Goal: Task Accomplishment & Management: Manage account settings

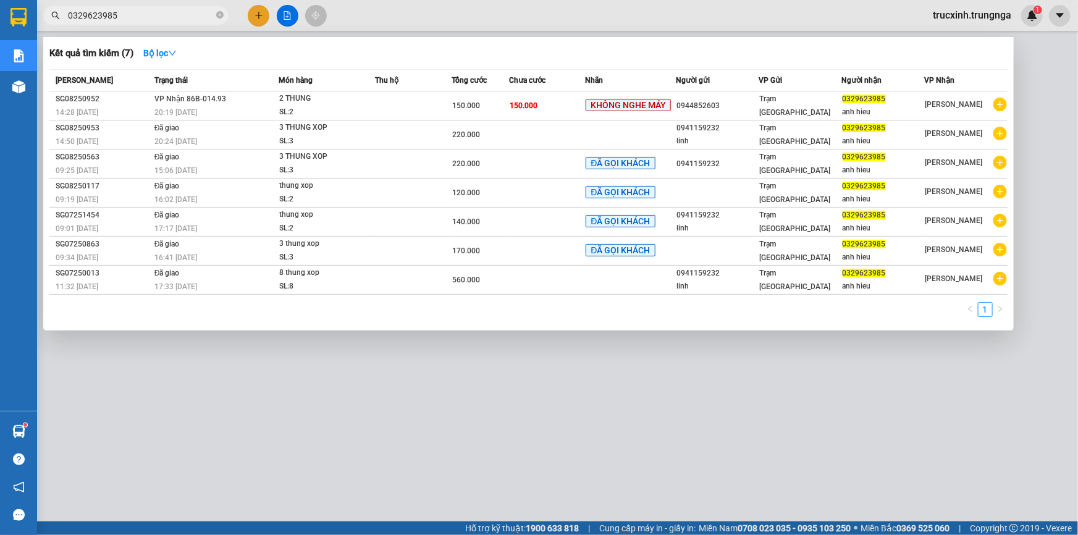
click at [166, 18] on input "0329623985" at bounding box center [141, 16] width 146 height 14
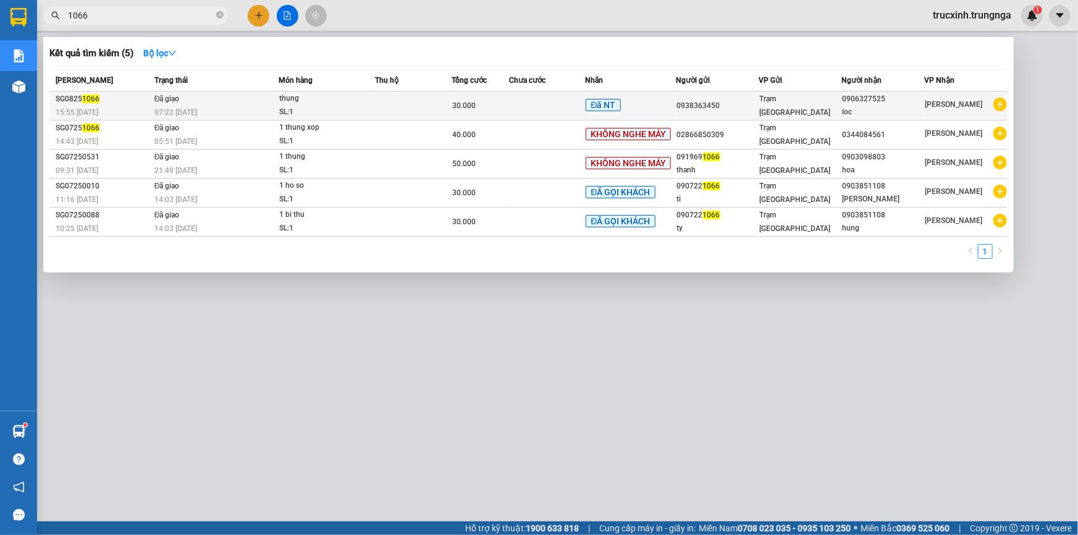
type input "1066"
click at [171, 103] on span "Đã giao" at bounding box center [166, 99] width 25 height 9
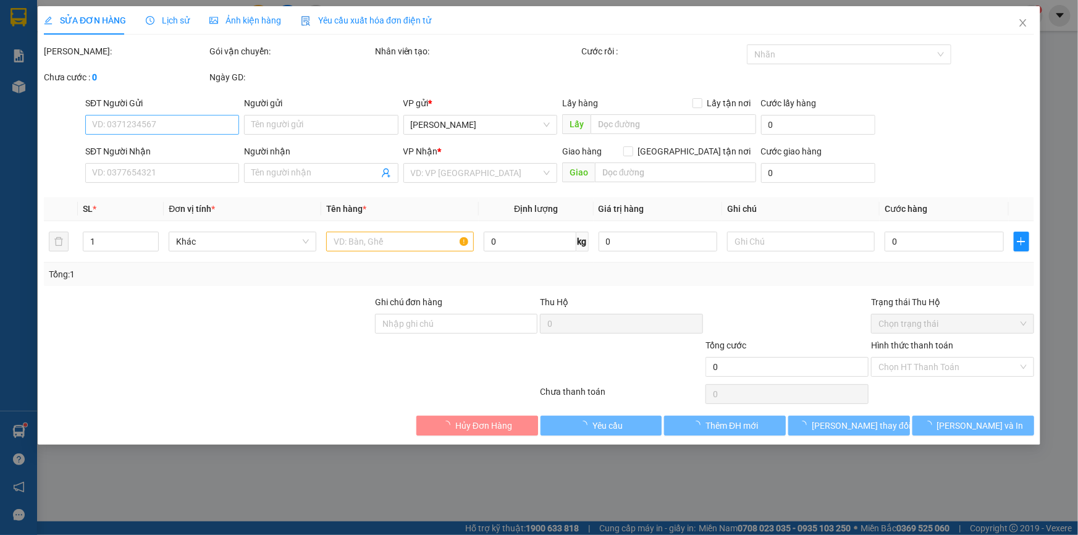
type input "0938363450"
type input "0906327525"
type input "loc"
type input "30.000"
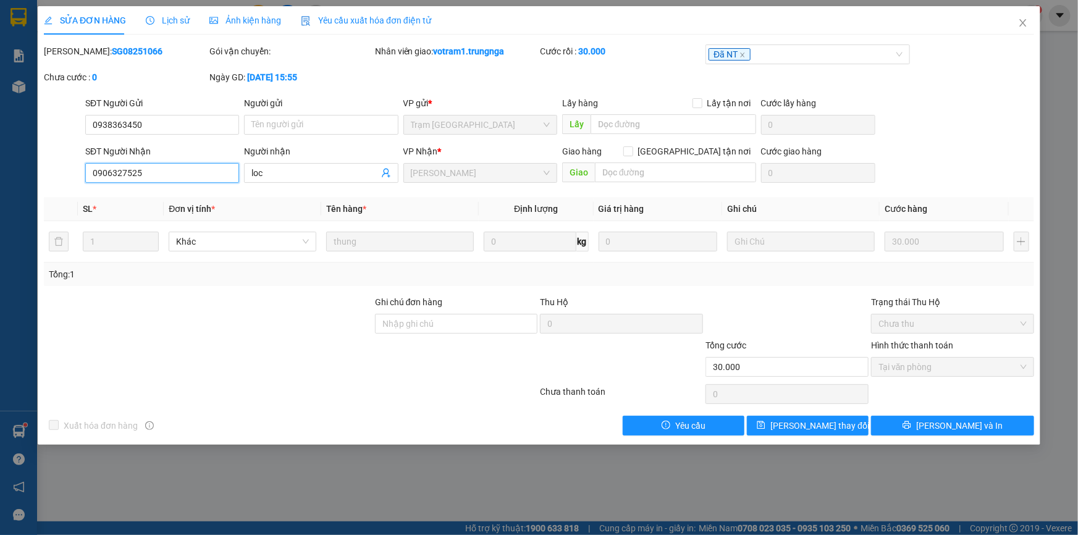
click at [141, 170] on input "0906327525" at bounding box center [162, 173] width 154 height 20
click at [1021, 22] on icon "close" at bounding box center [1023, 23] width 10 height 10
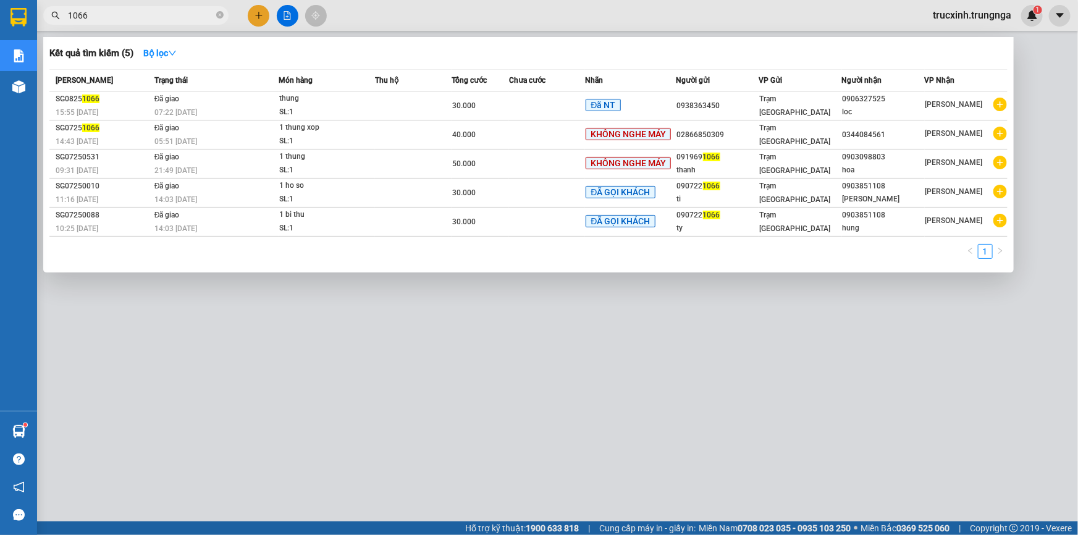
click at [114, 17] on input "1066" at bounding box center [141, 16] width 146 height 14
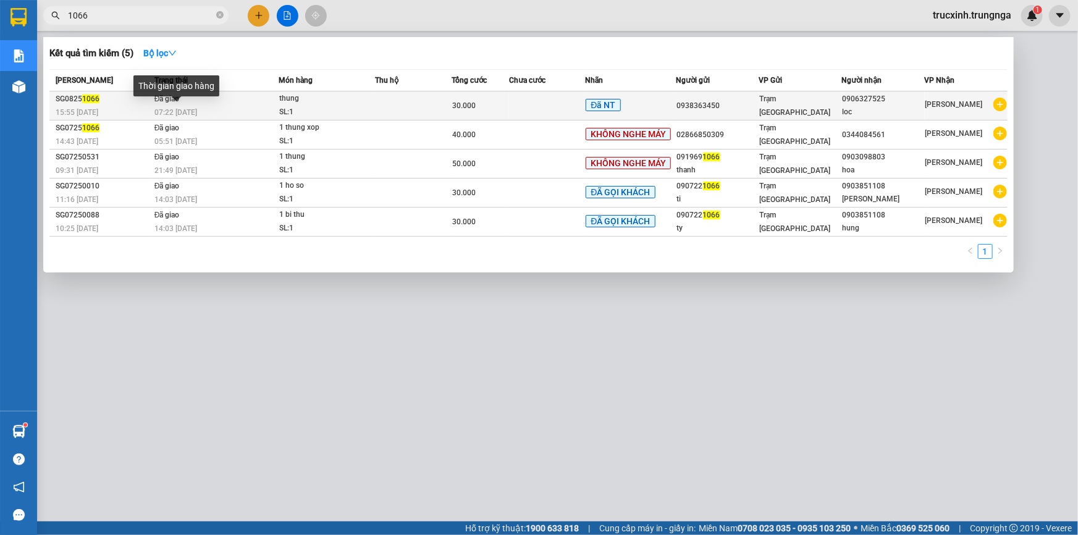
click at [187, 108] on span "07:22 - 13/08" at bounding box center [175, 112] width 43 height 9
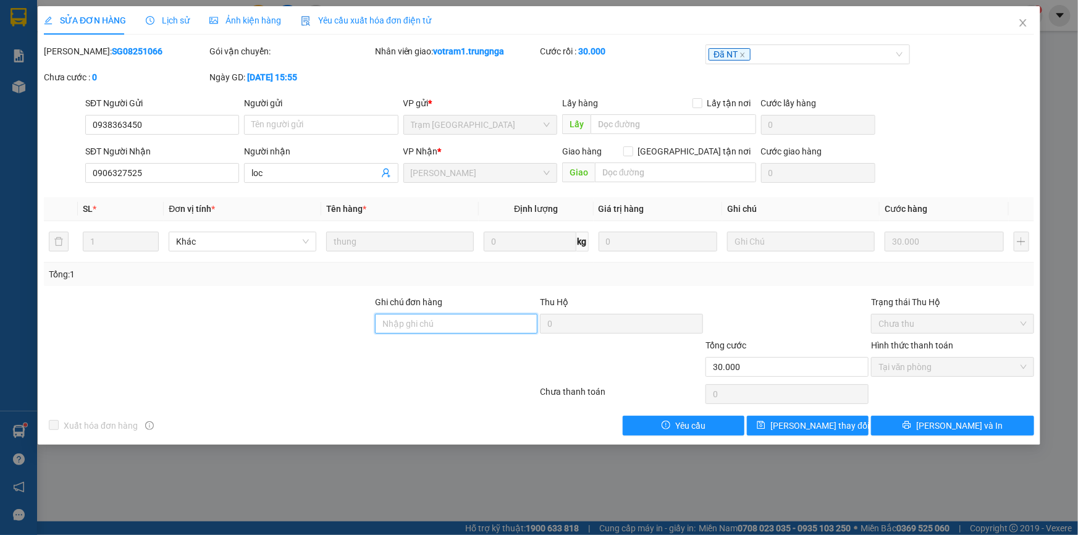
drag, startPoint x: 322, startPoint y: 338, endPoint x: 693, endPoint y: 340, distance: 371.3
click at [519, 327] on input "Ghi chú đơn hàng" at bounding box center [456, 324] width 163 height 20
type input "bot 10k"
click at [819, 423] on span "Lưu thay đổi" at bounding box center [819, 426] width 99 height 14
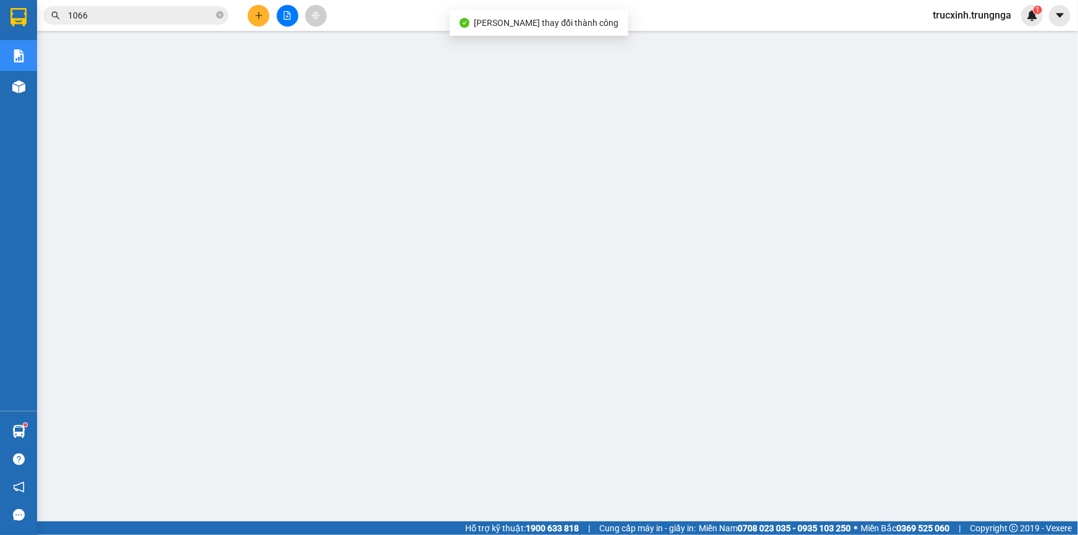
click at [132, 13] on input "1066" at bounding box center [141, 16] width 146 height 14
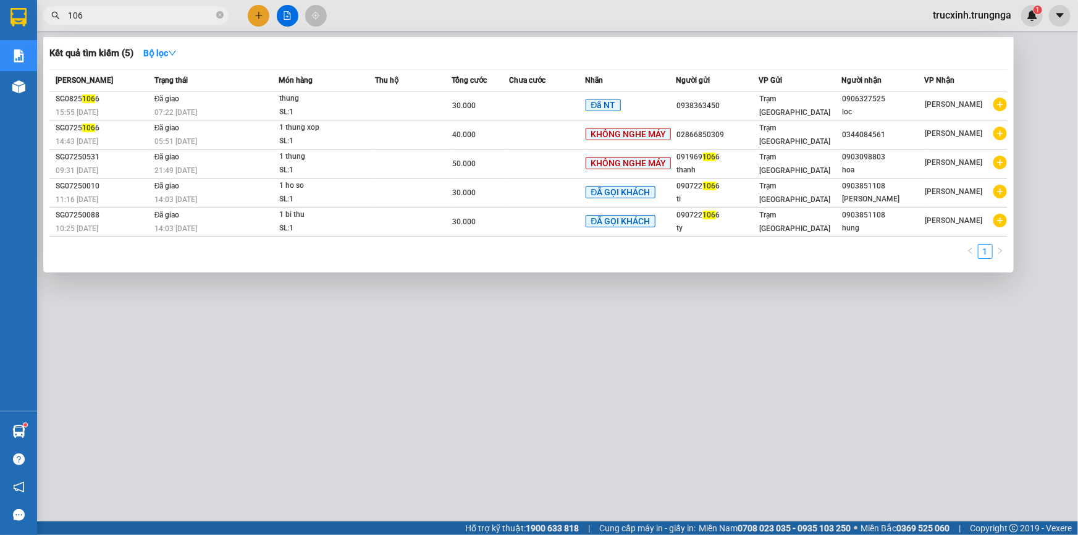
type input "10"
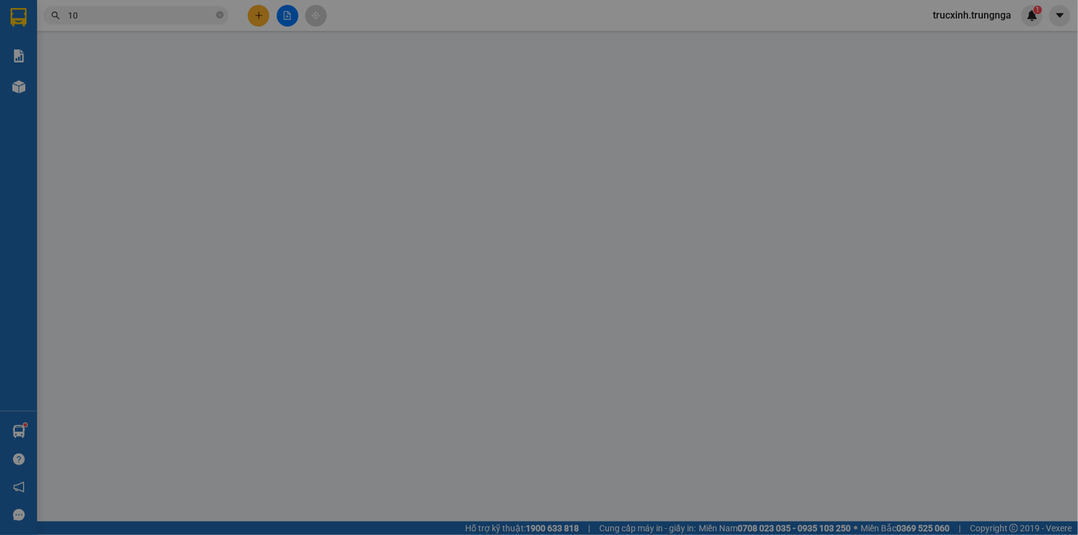
type input "0938363450"
type input "0906327525"
type input "loc"
type input "bot 10k"
type input "30.000"
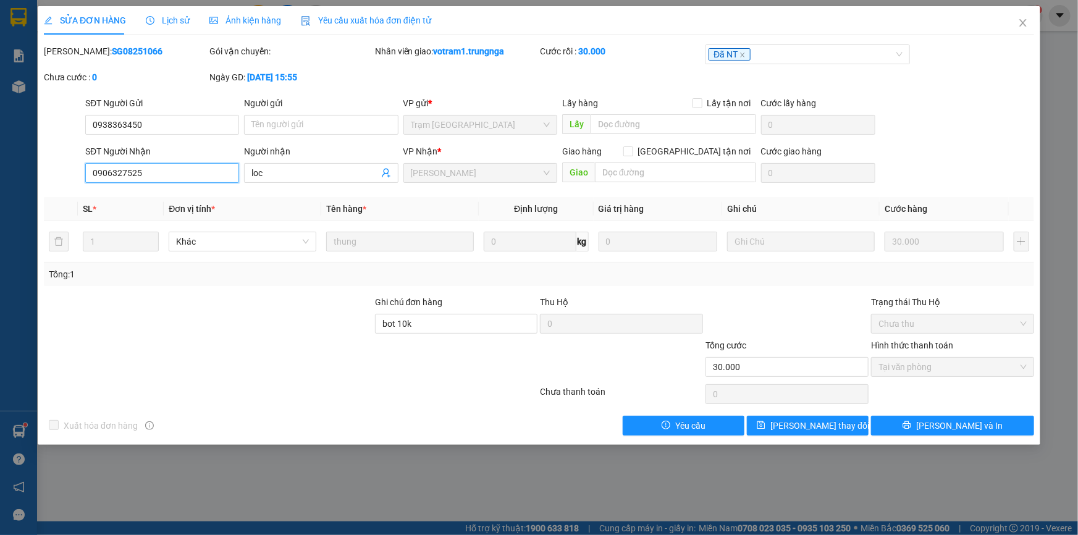
click at [153, 172] on input "0906327525" at bounding box center [162, 173] width 154 height 20
click at [154, 172] on input "0906327525" at bounding box center [162, 173] width 154 height 20
click at [1025, 20] on icon "close" at bounding box center [1022, 22] width 7 height 7
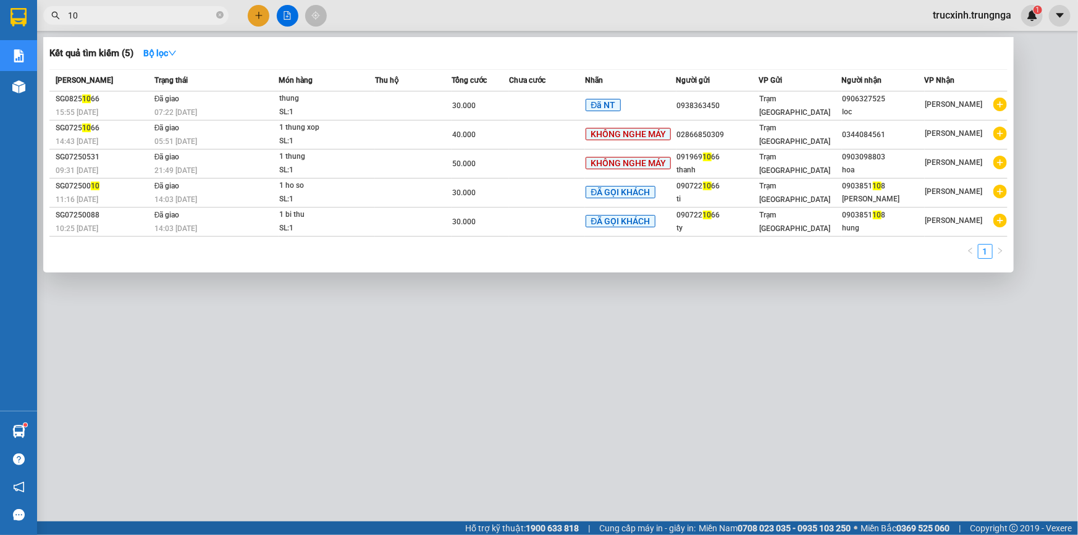
click at [135, 20] on input "10" at bounding box center [141, 16] width 146 height 14
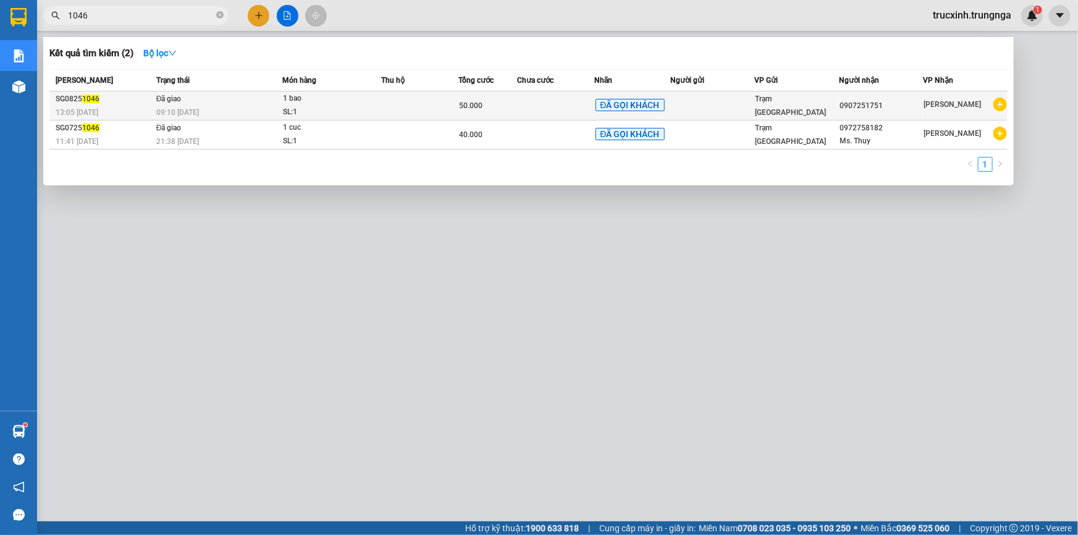
type input "1046"
click at [206, 101] on td "Đã giao 09:10 - 13/08" at bounding box center [218, 105] width 130 height 29
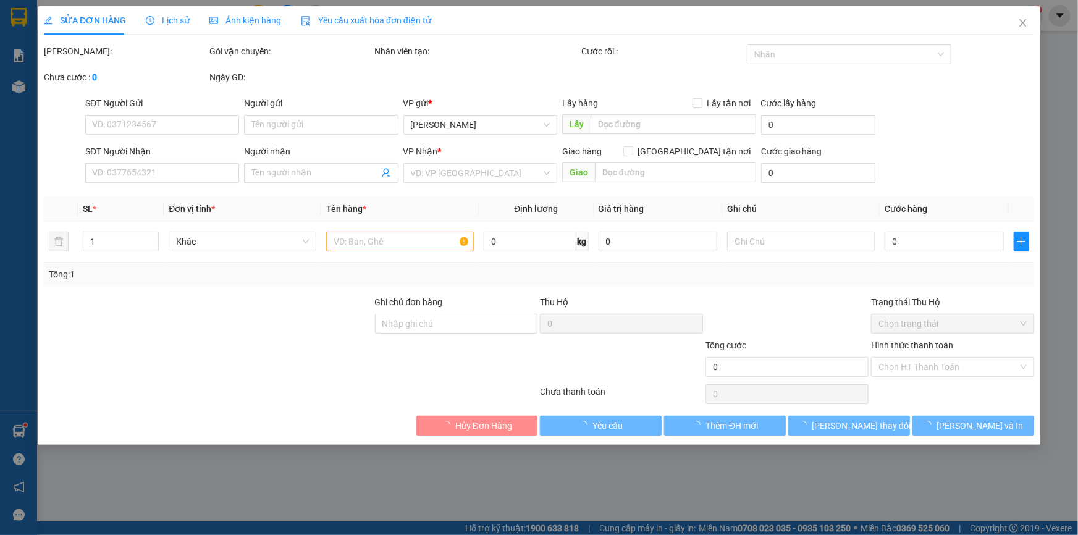
type input "0907251751"
type input "BỚT 10K"
type input "50.000"
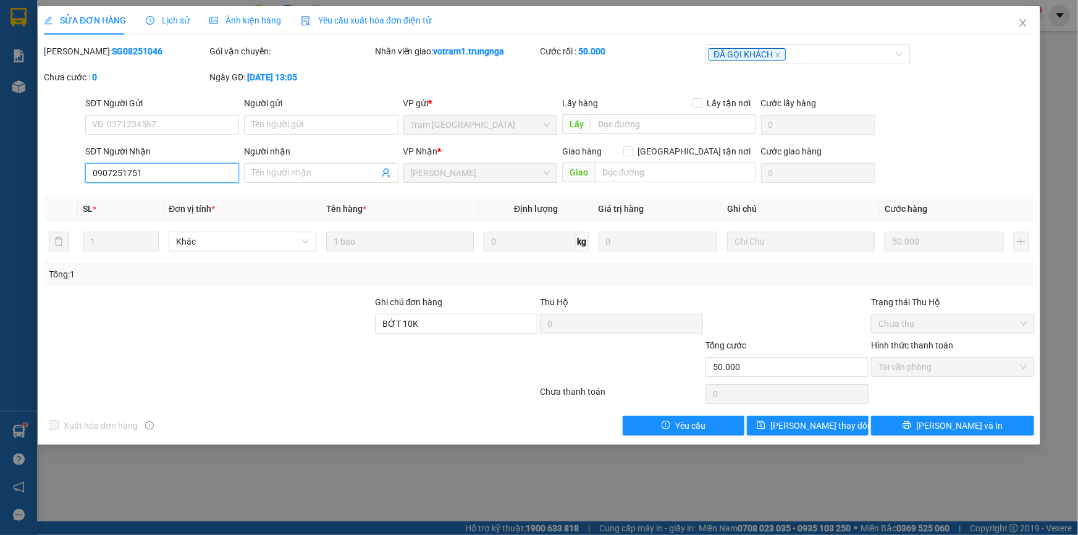
click at [166, 169] on input "0907251751" at bounding box center [162, 173] width 154 height 20
click at [1019, 22] on icon "close" at bounding box center [1023, 23] width 10 height 10
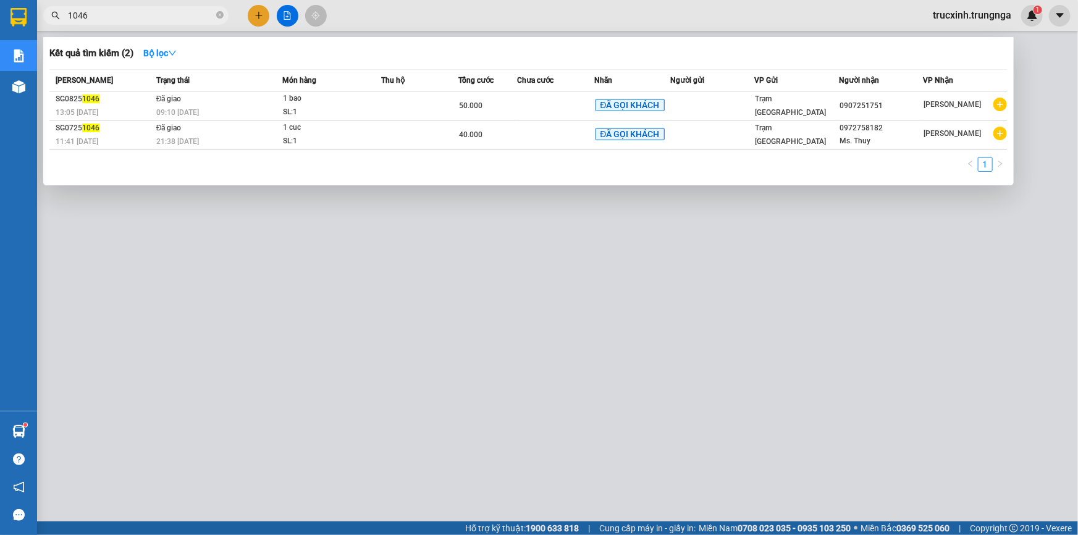
click at [106, 11] on input "1046" at bounding box center [141, 16] width 146 height 14
click at [219, 99] on td "Đã giao 09:10 - 13/08" at bounding box center [218, 105] width 130 height 29
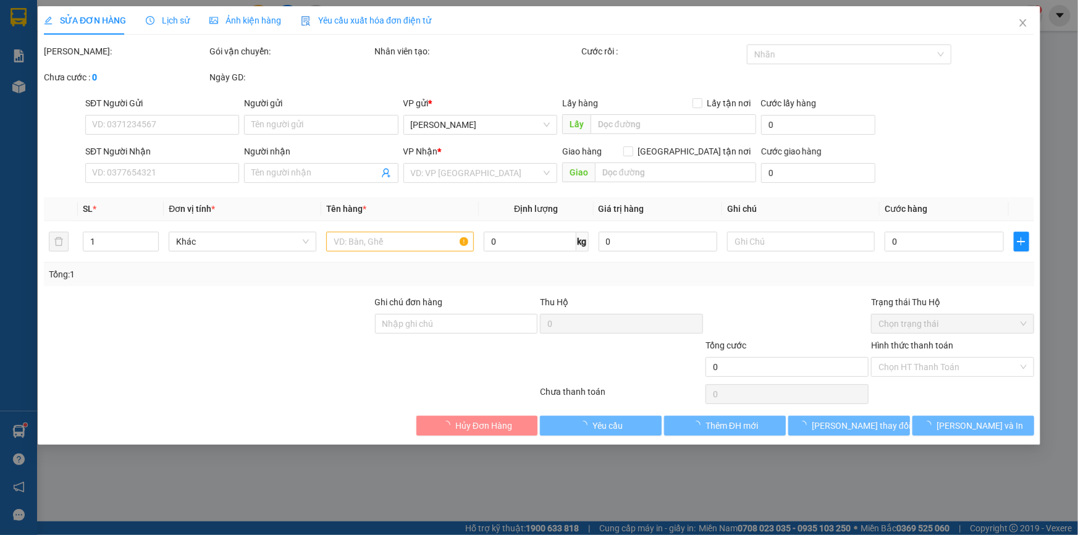
type input "0907251751"
type input "BỚT 10K"
type input "50.000"
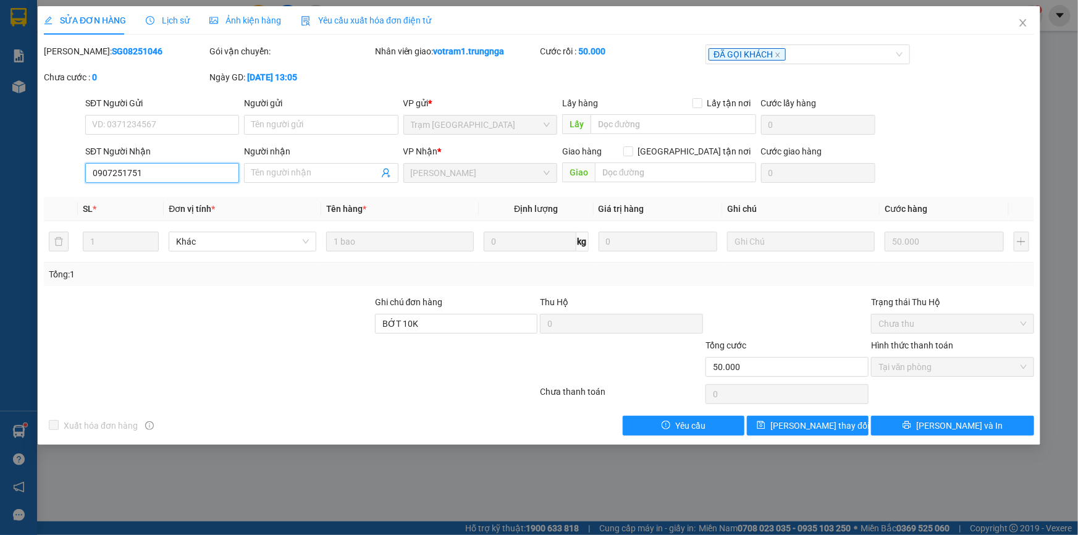
click at [153, 179] on input "0907251751" at bounding box center [162, 173] width 154 height 20
click at [1022, 25] on icon "close" at bounding box center [1023, 23] width 10 height 10
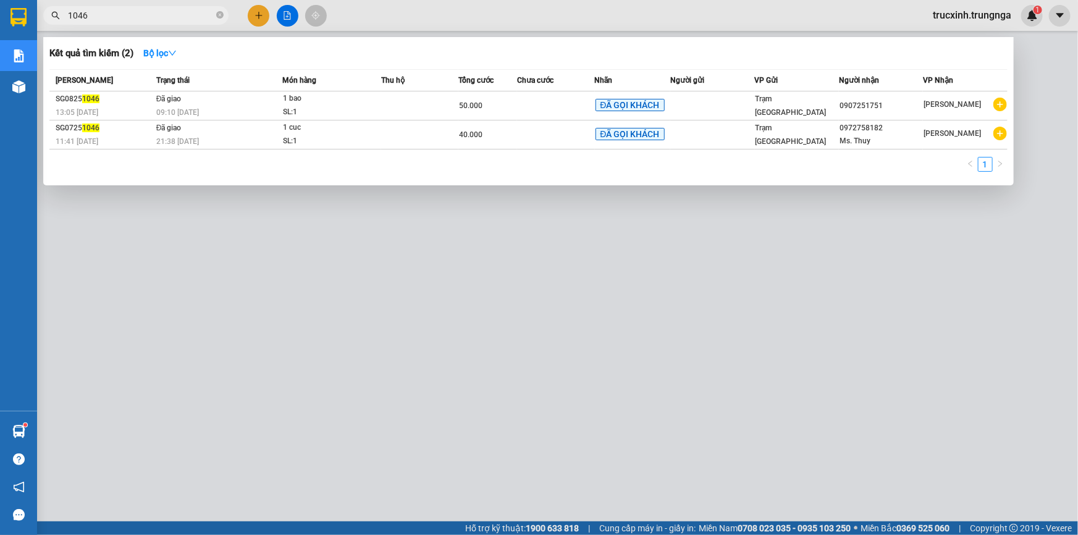
paste input "907251751"
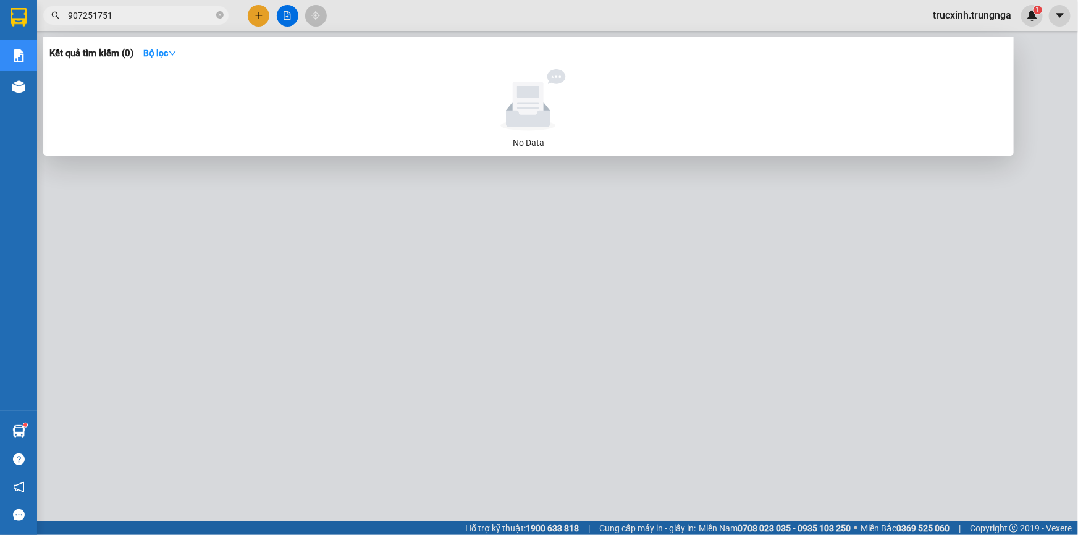
click at [67, 15] on span "907251751" at bounding box center [135, 15] width 185 height 19
drag, startPoint x: 66, startPoint y: 13, endPoint x: 87, endPoint y: 12, distance: 21.0
click at [67, 12] on span "907251751" at bounding box center [135, 15] width 185 height 19
click at [88, 12] on input "907251751" at bounding box center [141, 16] width 146 height 14
click at [70, 13] on input "907251751" at bounding box center [141, 16] width 146 height 14
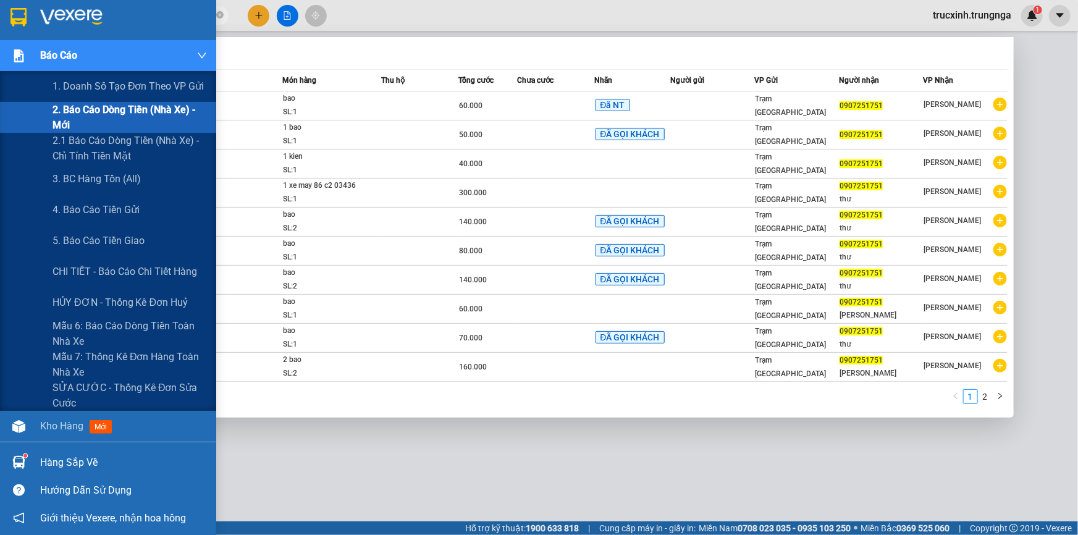
click at [111, 117] on span "2. Báo cáo dòng tiền (nhà xe) - mới" at bounding box center [130, 117] width 154 height 31
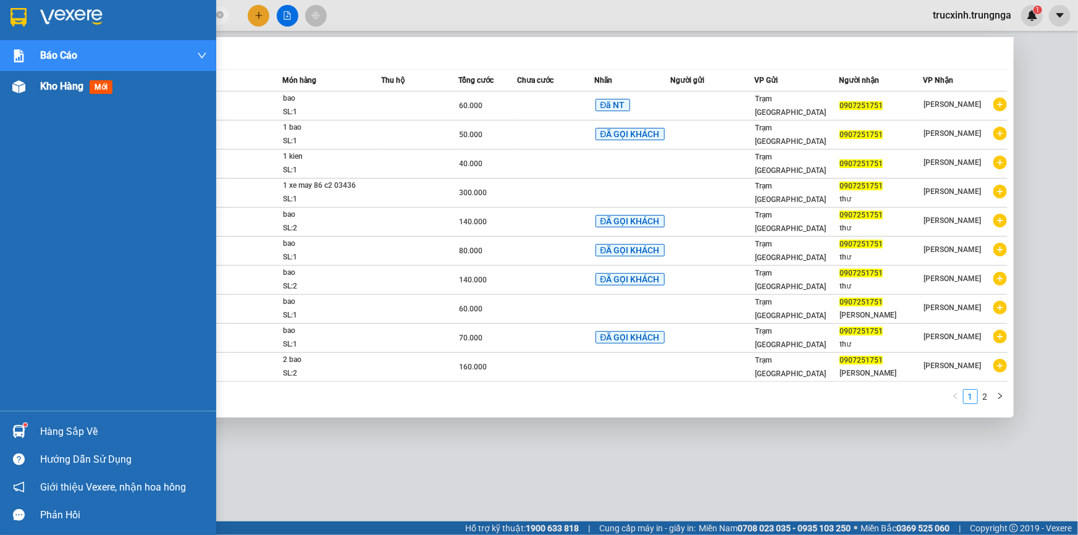
click at [53, 88] on span "Kho hàng" at bounding box center [61, 86] width 43 height 12
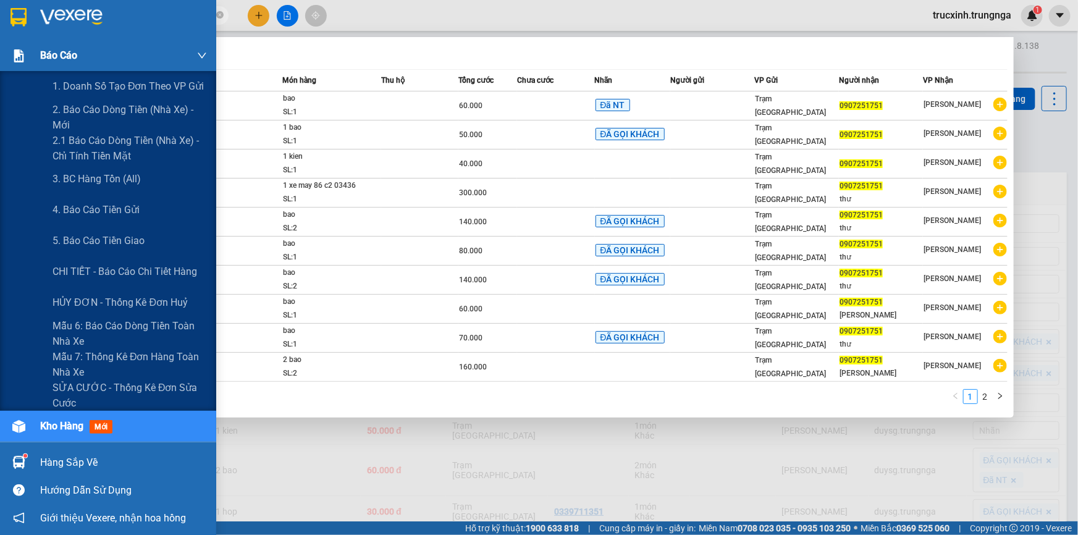
click at [41, 59] on span "Báo cáo" at bounding box center [58, 55] width 37 height 15
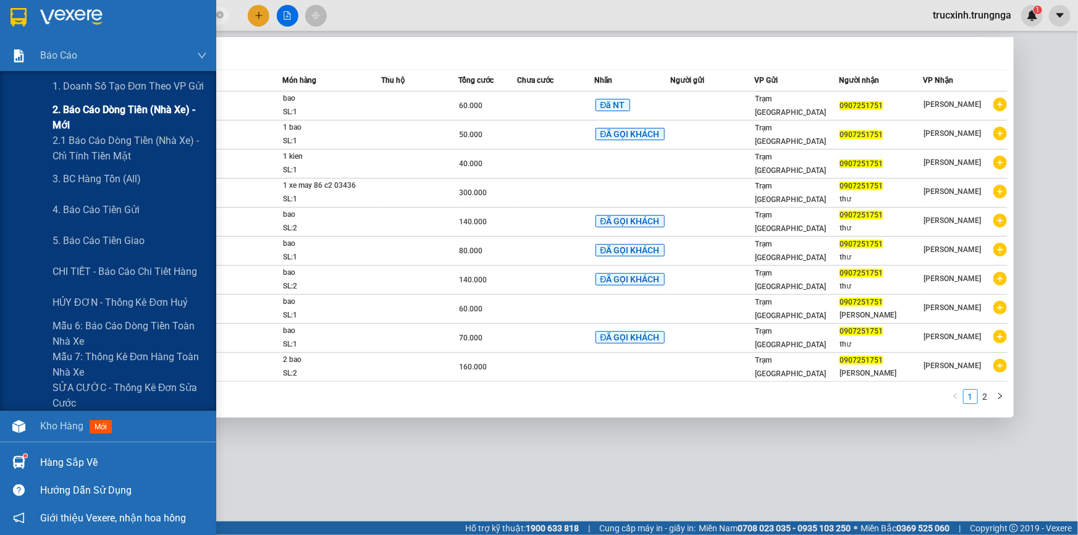
click at [136, 119] on span "2. Báo cáo dòng tiền (nhà xe) - mới" at bounding box center [130, 117] width 154 height 31
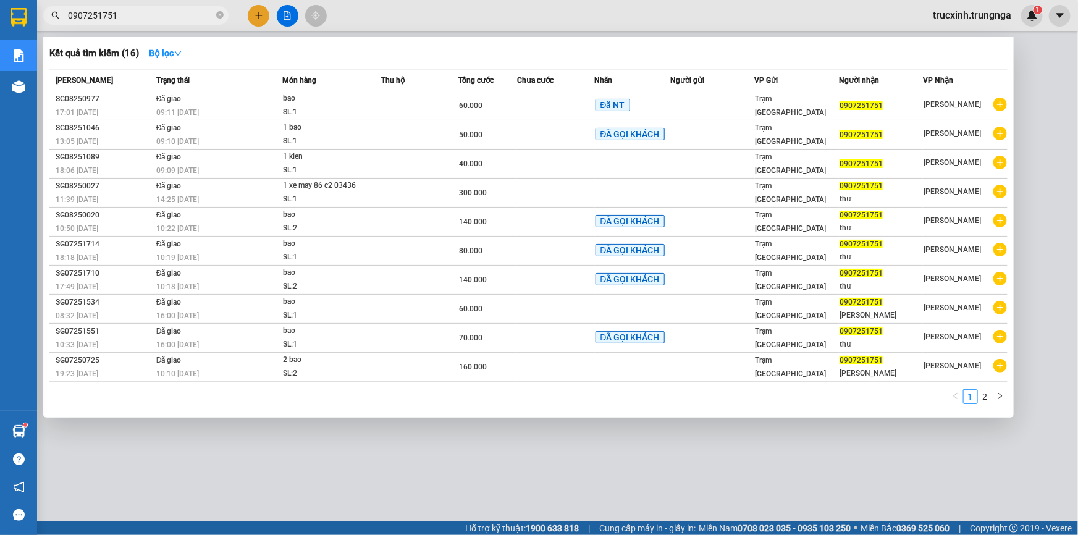
click at [1041, 59] on div at bounding box center [539, 267] width 1078 height 535
click at [128, 11] on input "0907251751" at bounding box center [141, 16] width 146 height 14
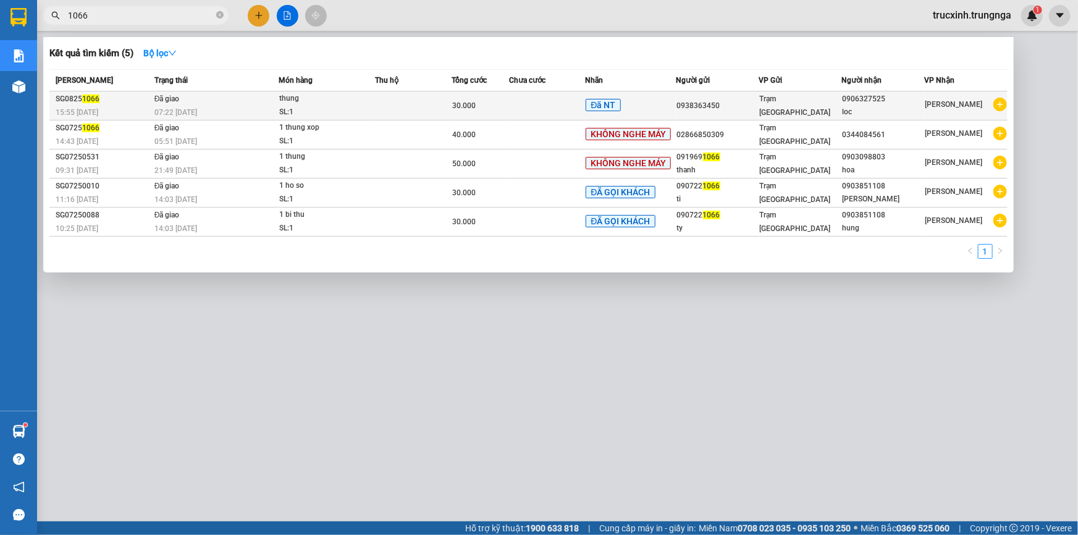
type input "1066"
click at [292, 104] on div "thung" at bounding box center [325, 99] width 93 height 14
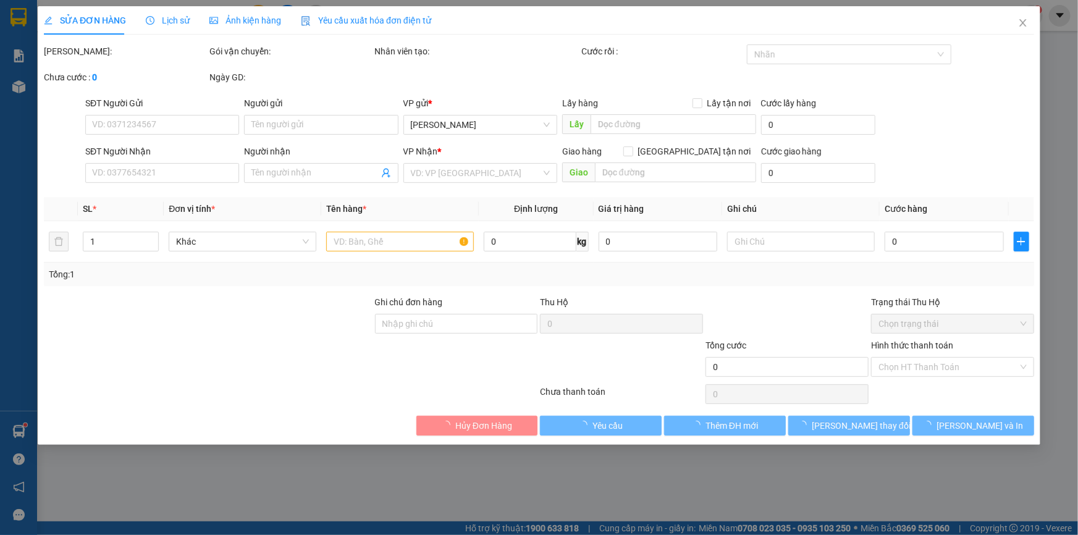
type input "0938363450"
type input "0906327525"
type input "loc"
type input "bot 10k"
type input "30.000"
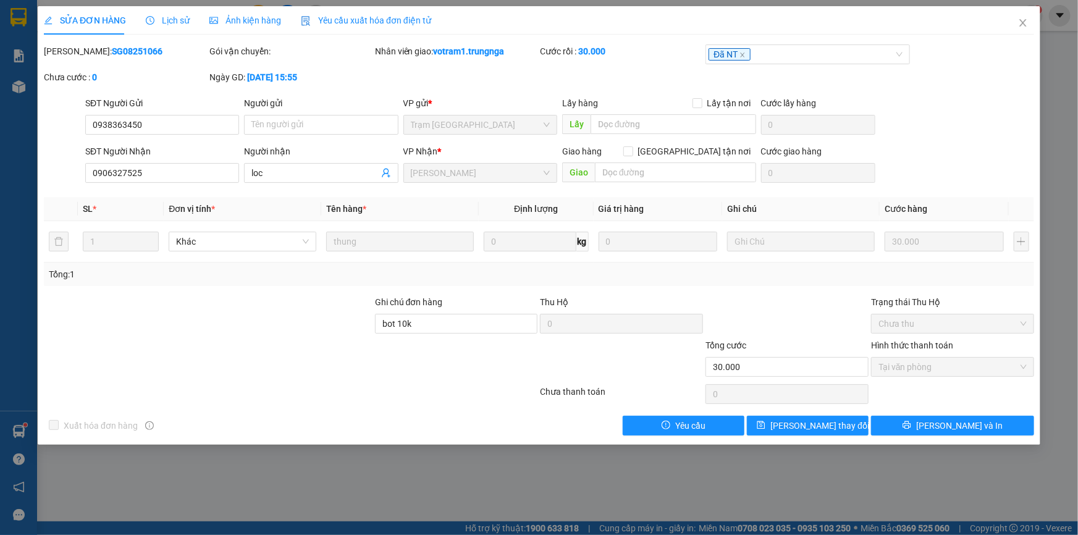
drag, startPoint x: 100, startPoint y: 51, endPoint x: 75, endPoint y: 49, distance: 24.7
click at [75, 49] on div "Mã ĐH: SG08251066" at bounding box center [125, 51] width 163 height 14
drag, startPoint x: 77, startPoint y: 44, endPoint x: 110, endPoint y: 50, distance: 33.2
click at [112, 50] on b "SG08251066" at bounding box center [137, 51] width 51 height 10
copy b "SG08251066"
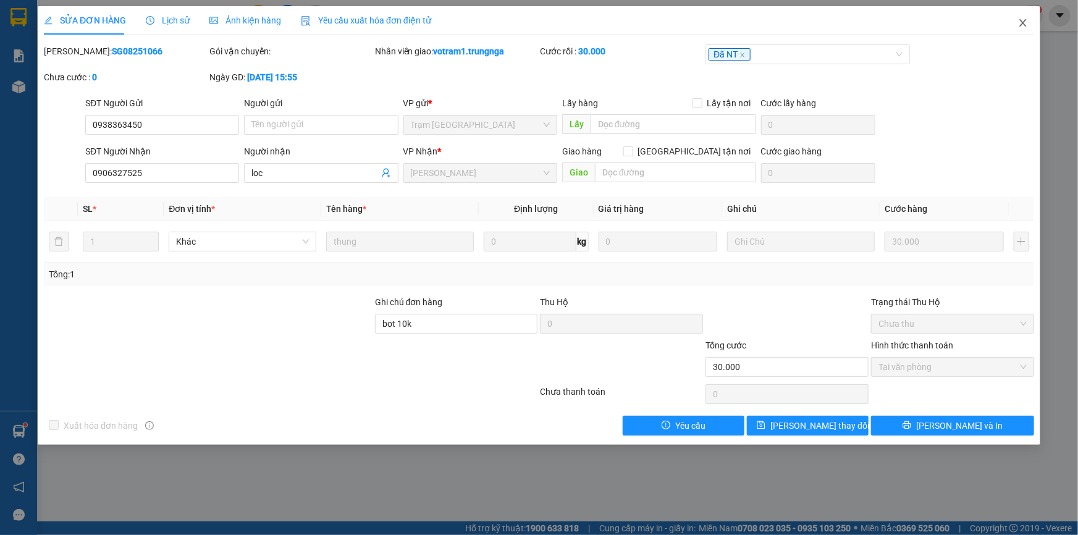
click at [1025, 20] on icon "close" at bounding box center [1023, 23] width 10 height 10
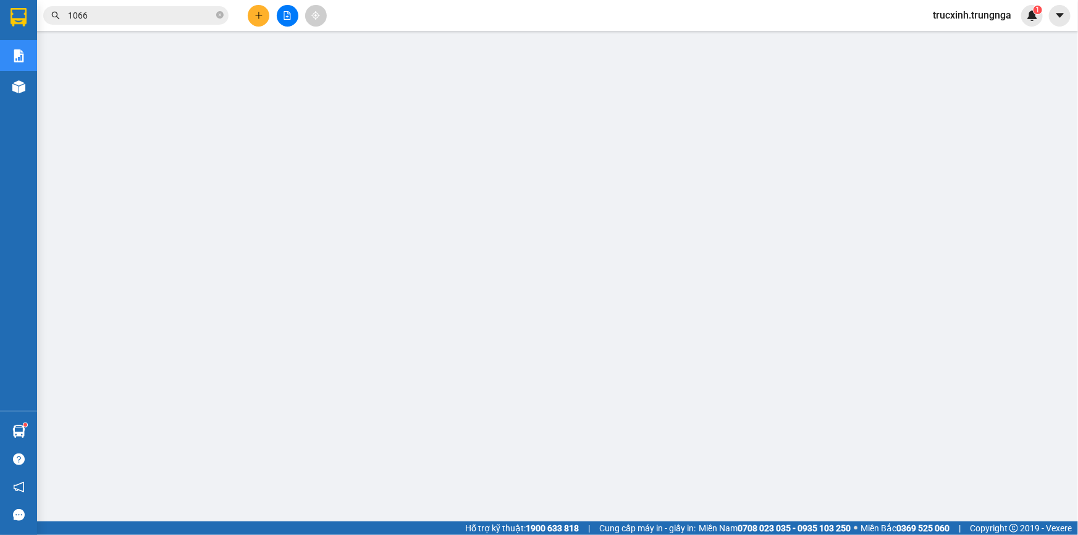
click at [104, 17] on input "1066" at bounding box center [141, 16] width 146 height 14
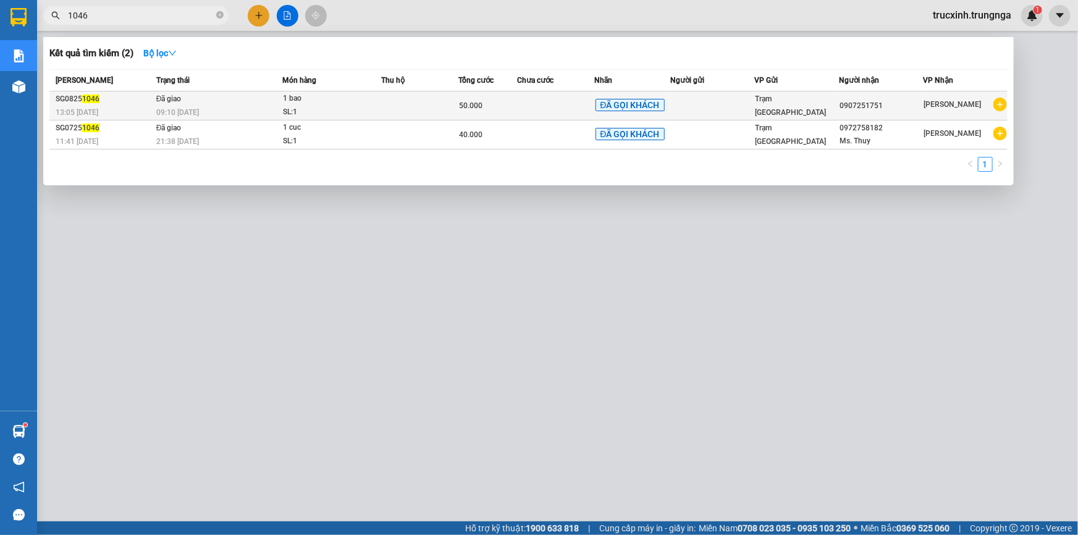
click at [296, 109] on div "SL: 1" at bounding box center [329, 113] width 93 height 14
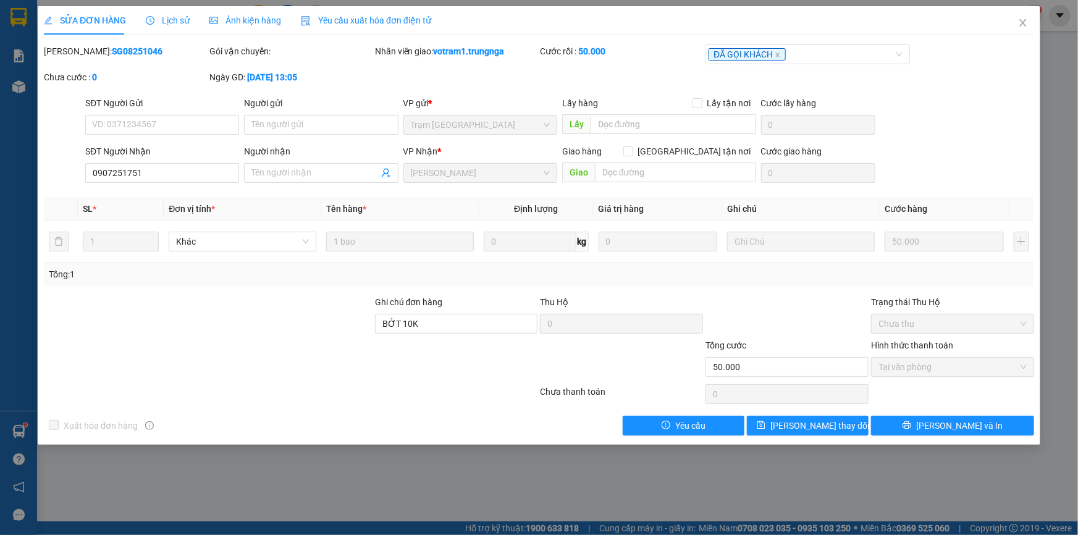
drag, startPoint x: 135, startPoint y: 53, endPoint x: 76, endPoint y: 49, distance: 59.4
click at [76, 49] on div "Mã ĐH: SG08251046" at bounding box center [125, 51] width 163 height 14
copy b "SG08251046"
click at [1025, 20] on icon "close" at bounding box center [1023, 23] width 10 height 10
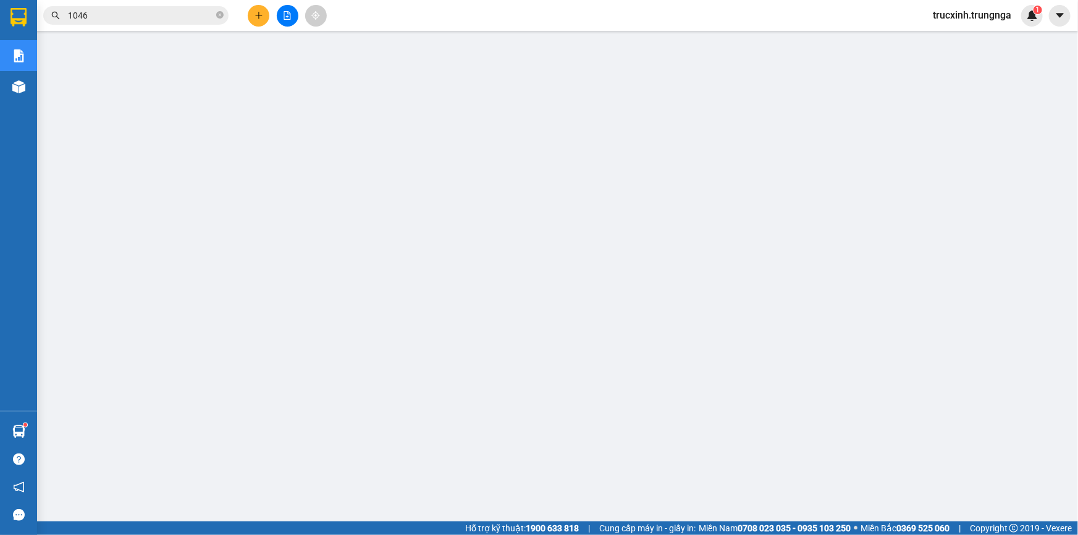
click at [169, 21] on input "1046" at bounding box center [141, 16] width 146 height 14
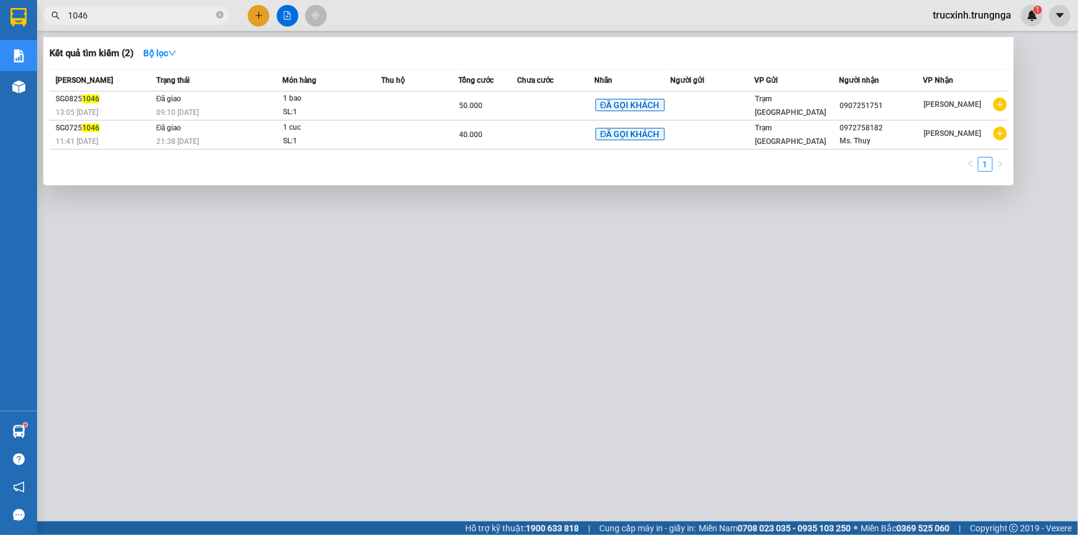
click at [169, 21] on input "1046" at bounding box center [141, 16] width 146 height 14
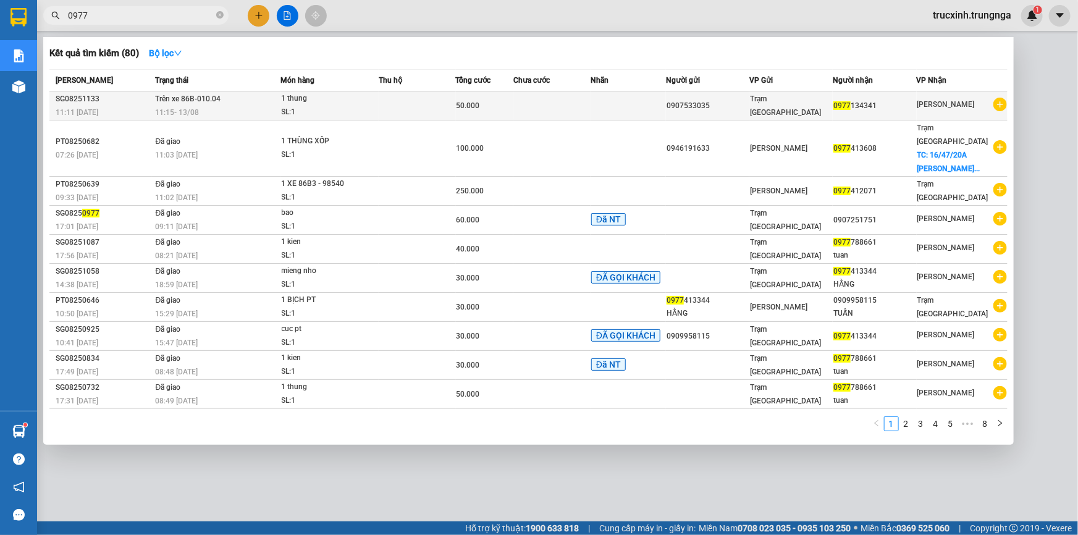
type input "0977"
click at [290, 99] on div "1 thung" at bounding box center [328, 99] width 93 height 14
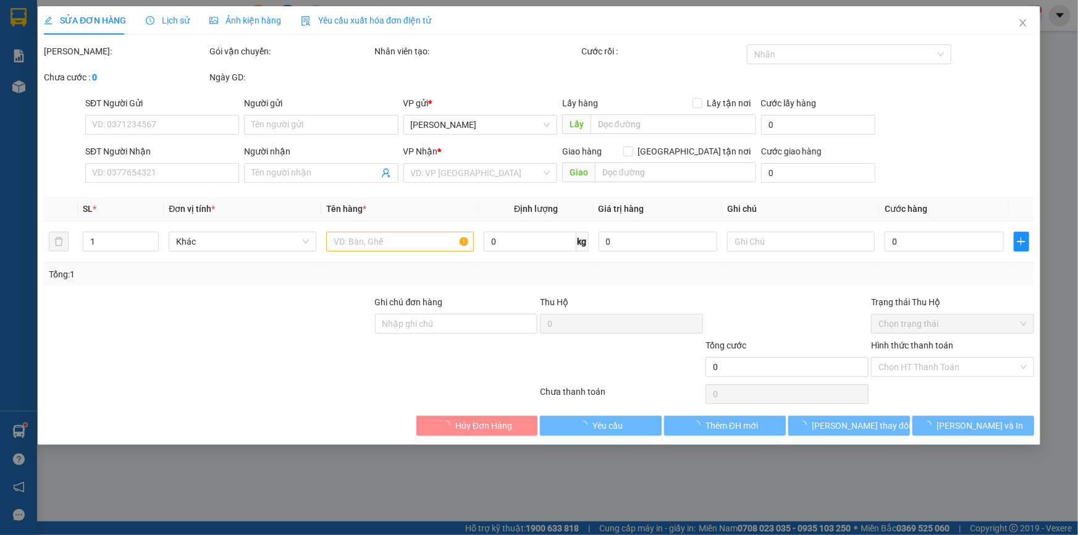
type input "0907533035"
type input "0977134341"
type input "50.000"
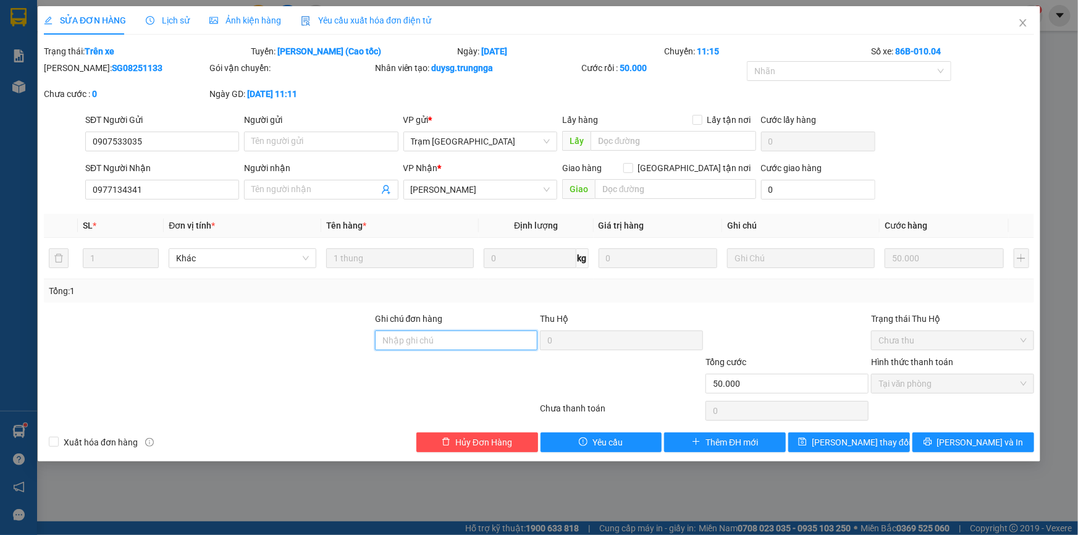
click at [425, 342] on input "Ghi chú đơn hàng" at bounding box center [456, 340] width 163 height 20
click at [1023, 25] on icon "close" at bounding box center [1023, 23] width 10 height 10
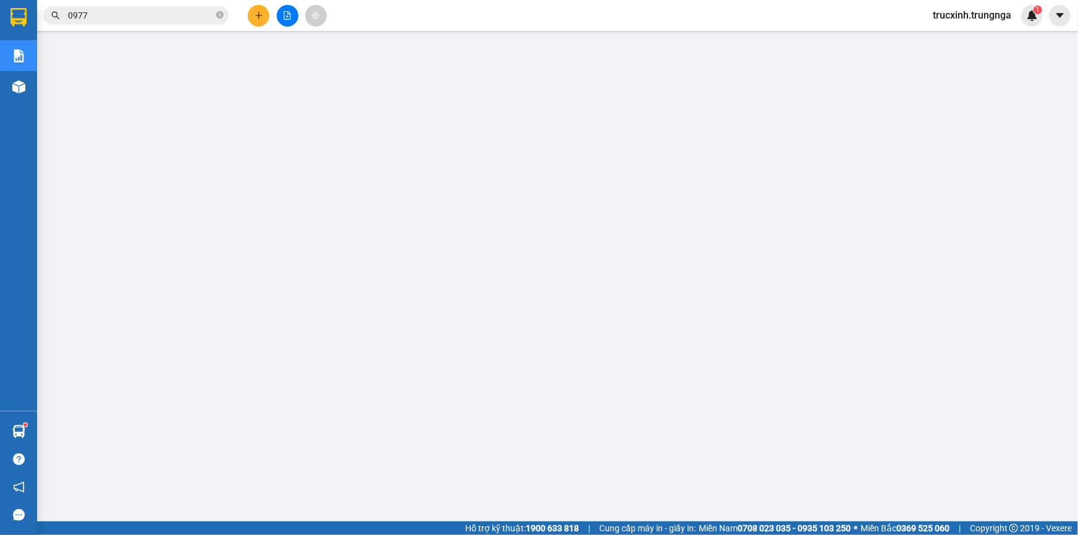
click at [109, 6] on span "0977" at bounding box center [135, 15] width 185 height 19
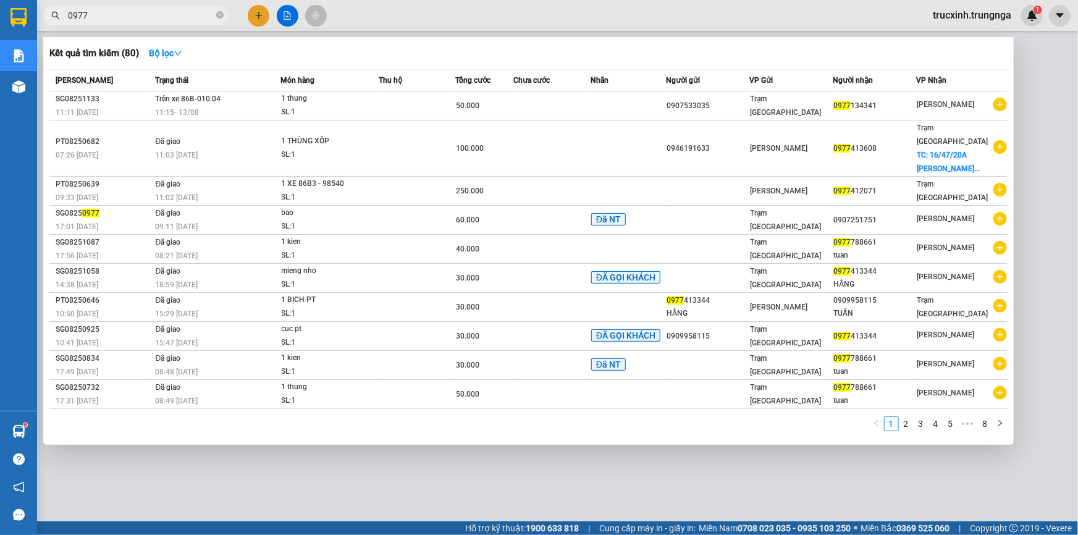
click at [104, 13] on input "0977" at bounding box center [141, 16] width 146 height 14
click at [95, 14] on input "0977" at bounding box center [141, 16] width 146 height 14
type input "0977"
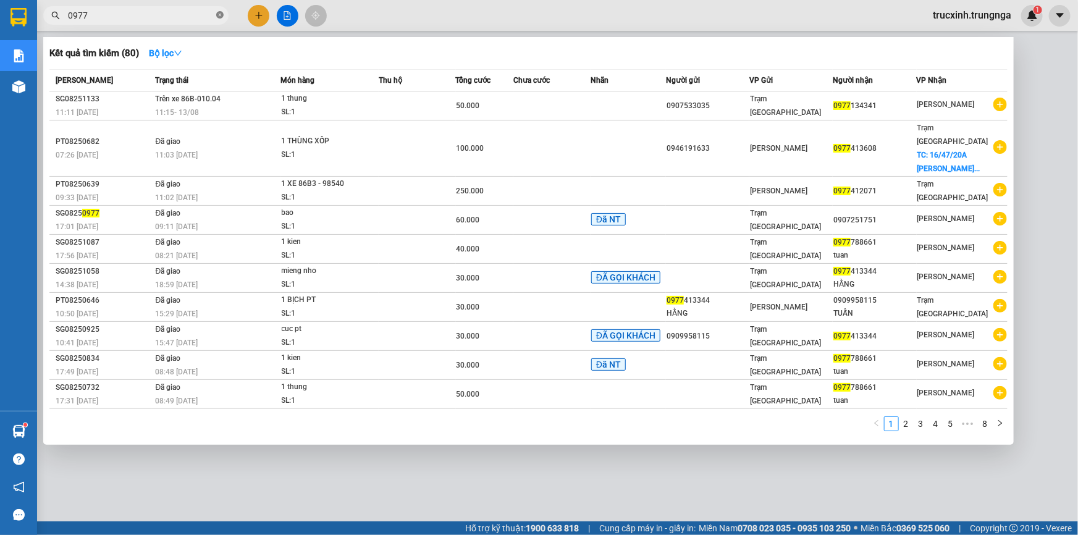
click at [216, 15] on icon "close-circle" at bounding box center [219, 14] width 7 height 7
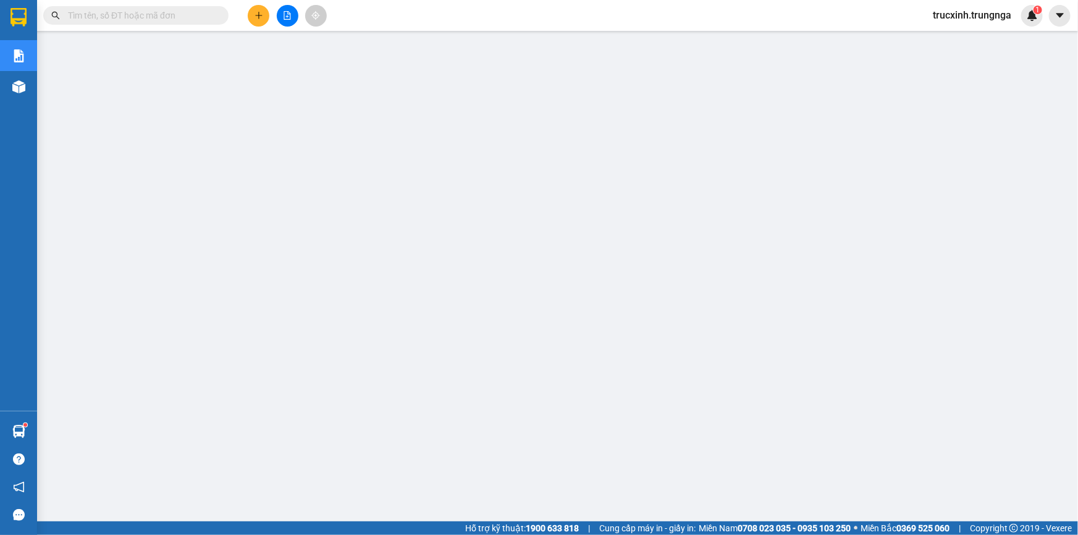
click at [103, 9] on input "text" at bounding box center [141, 16] width 146 height 14
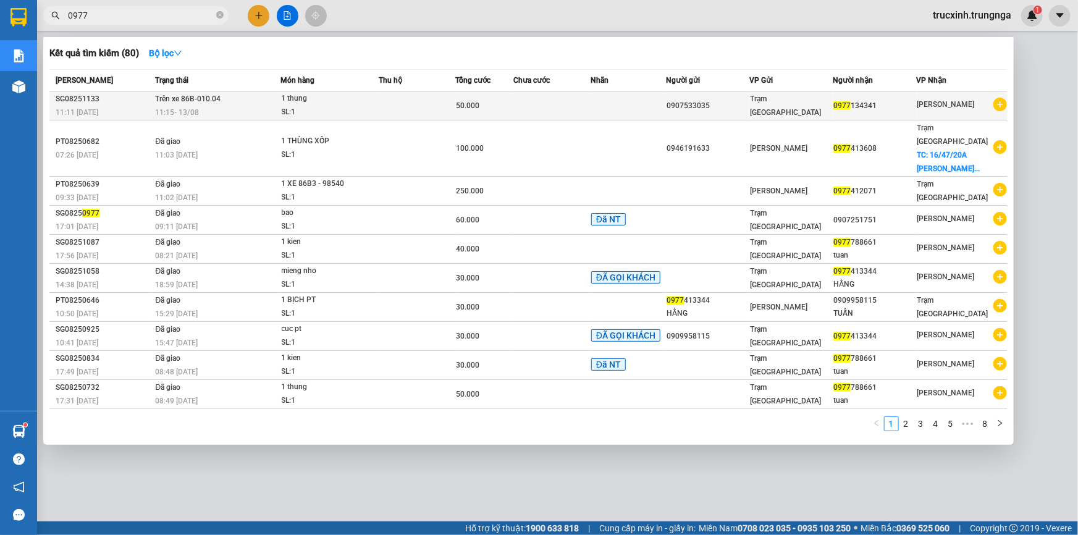
type input "0977"
click at [199, 108] on span "11:15 - 13/08" at bounding box center [177, 112] width 44 height 9
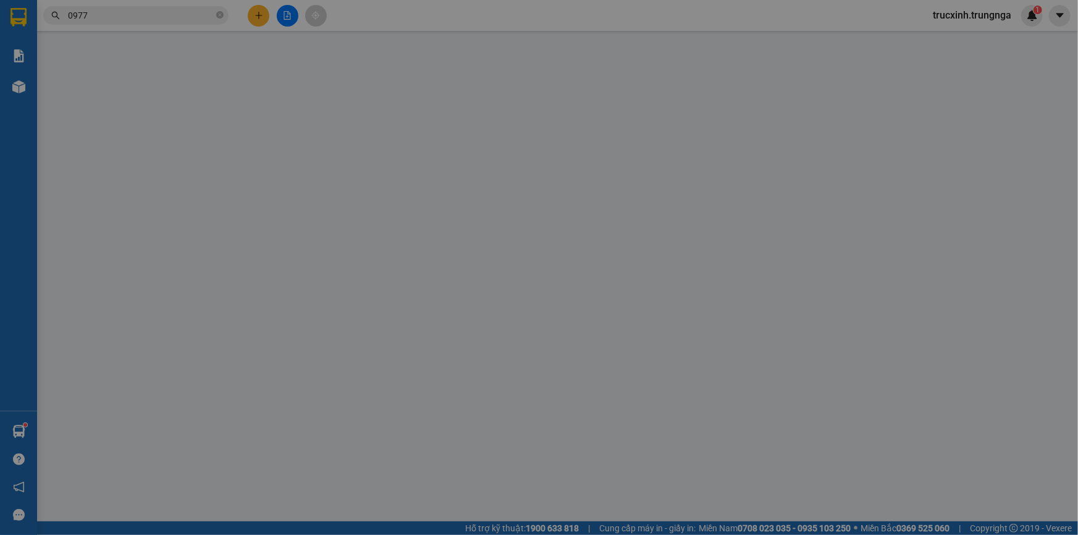
type input "0907533035"
type input "0977134341"
type input "50.000"
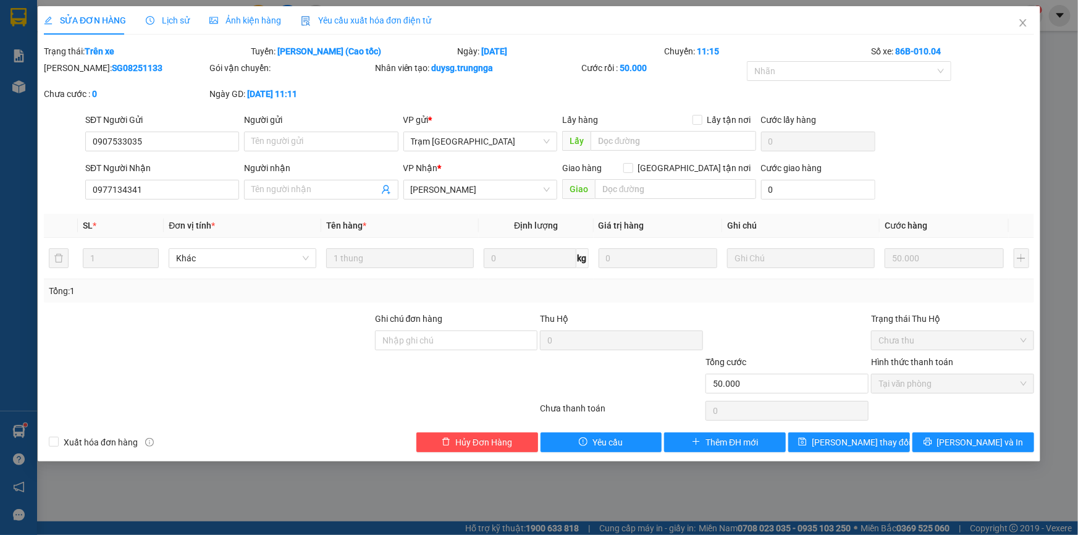
click at [179, 16] on span "Lịch sử" at bounding box center [168, 20] width 44 height 10
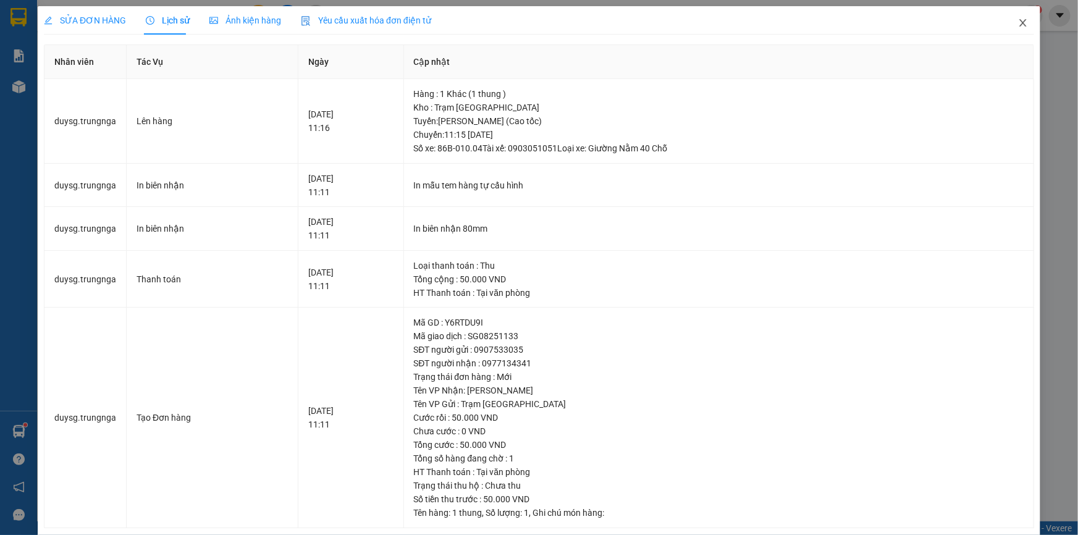
click at [1018, 25] on icon "close" at bounding box center [1023, 23] width 10 height 10
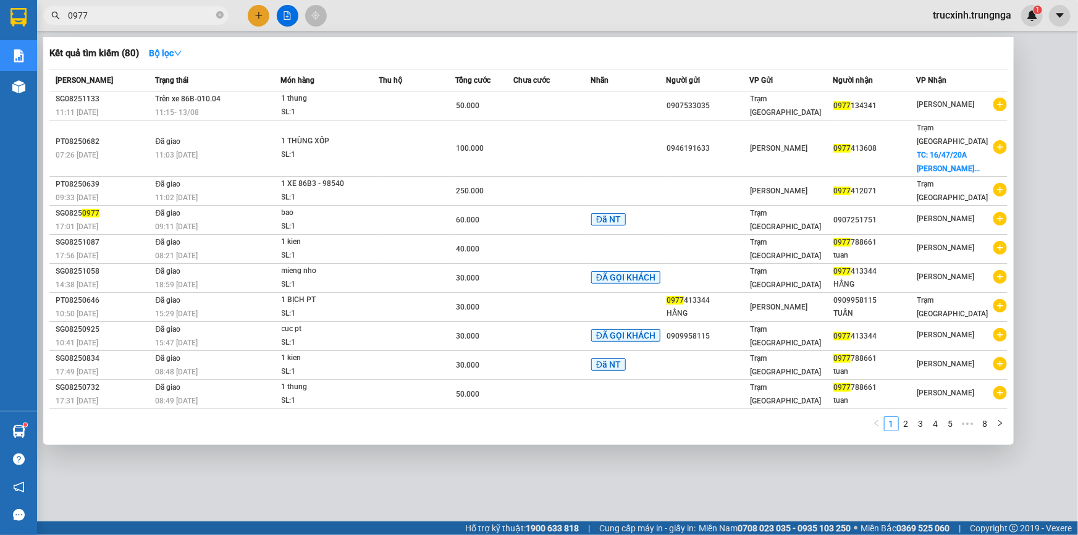
click at [112, 14] on input "0977" at bounding box center [141, 16] width 146 height 14
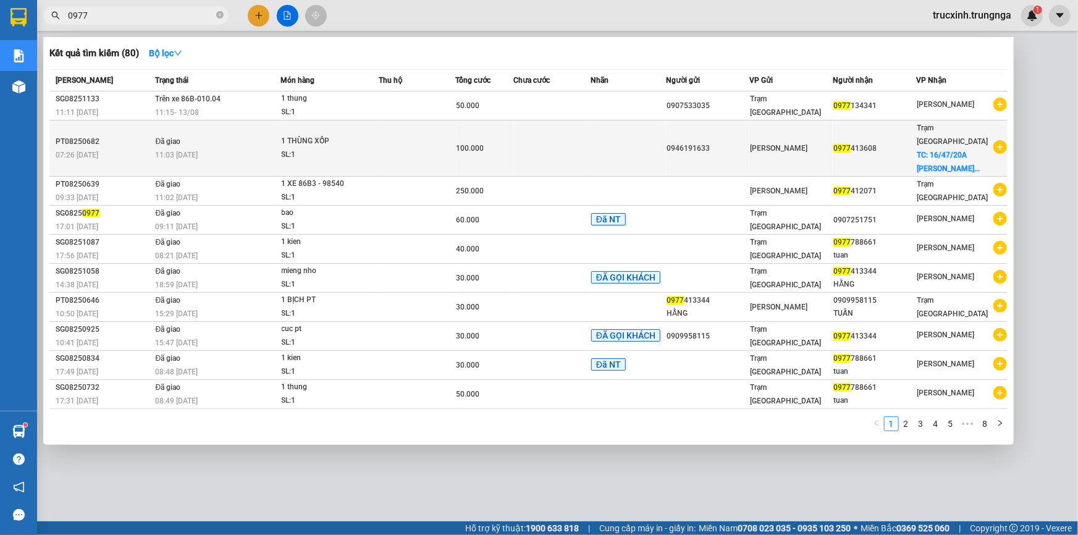
click at [285, 148] on div "SL: 1" at bounding box center [328, 155] width 93 height 14
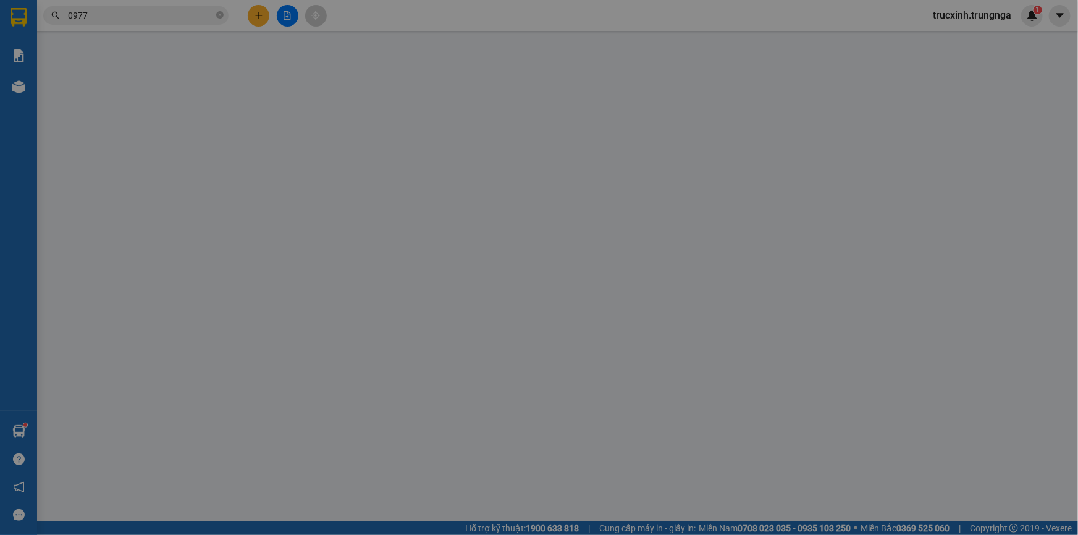
type input "0946191633"
type input "0977413608"
checkbox input "true"
type input "16/47/20A Nguyễn Thiện Thuật, P2, Q3"
type input "50.000"
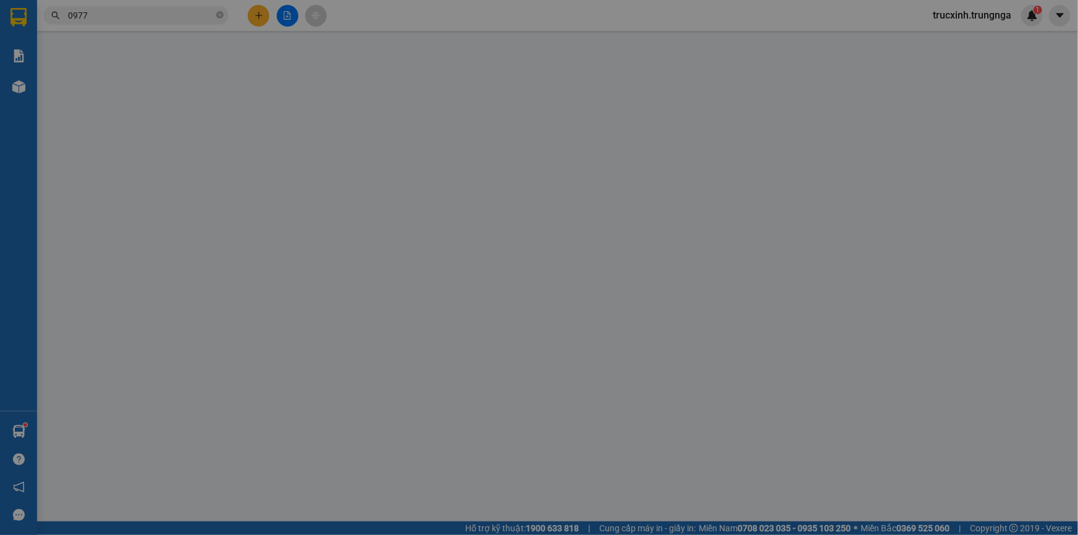
type input "100.000"
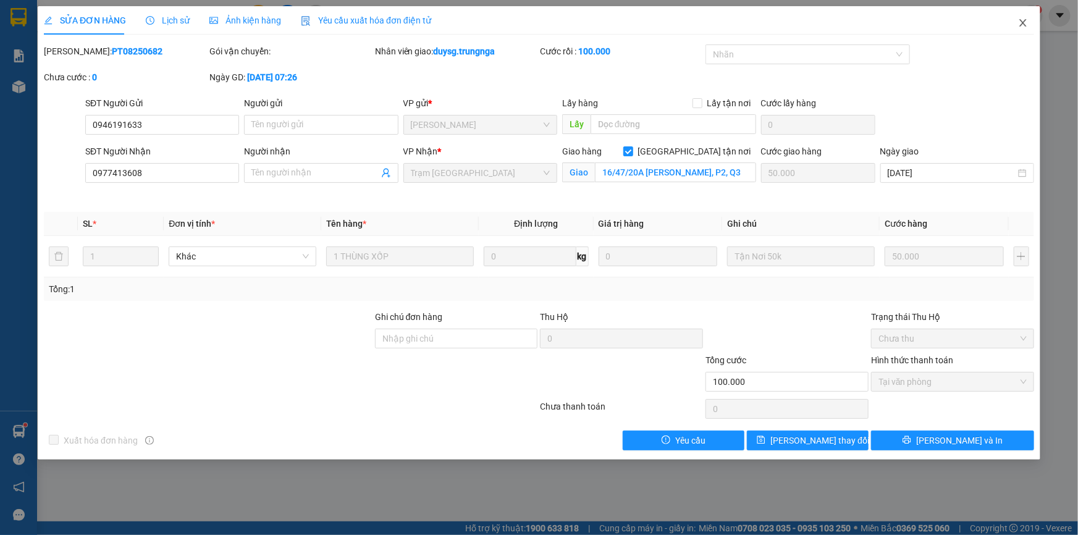
drag, startPoint x: 1022, startPoint y: 25, endPoint x: 1004, endPoint y: 25, distance: 17.9
click at [1022, 25] on icon "close" at bounding box center [1023, 23] width 10 height 10
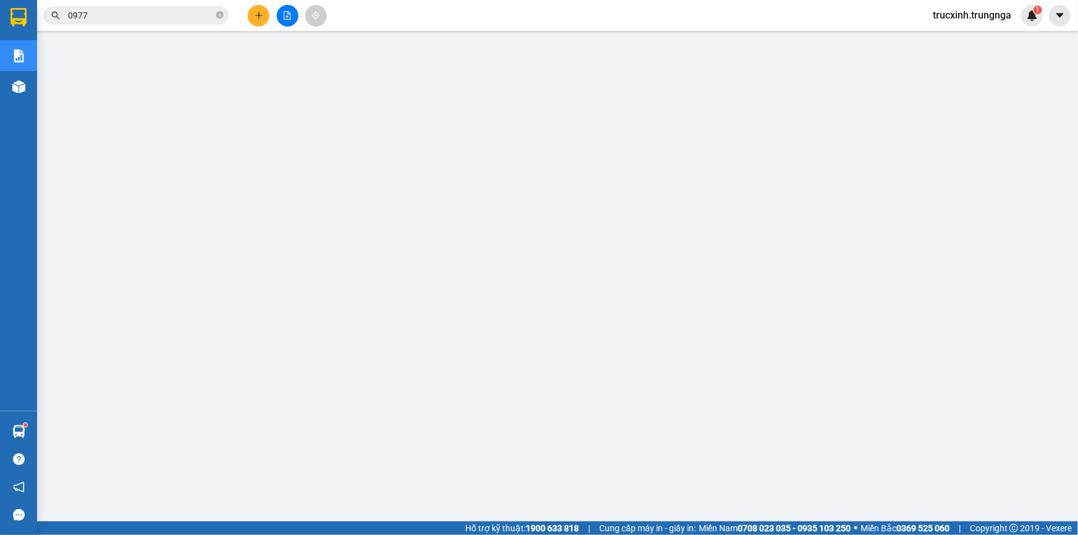
click at [98, 18] on input "0977" at bounding box center [141, 16] width 146 height 14
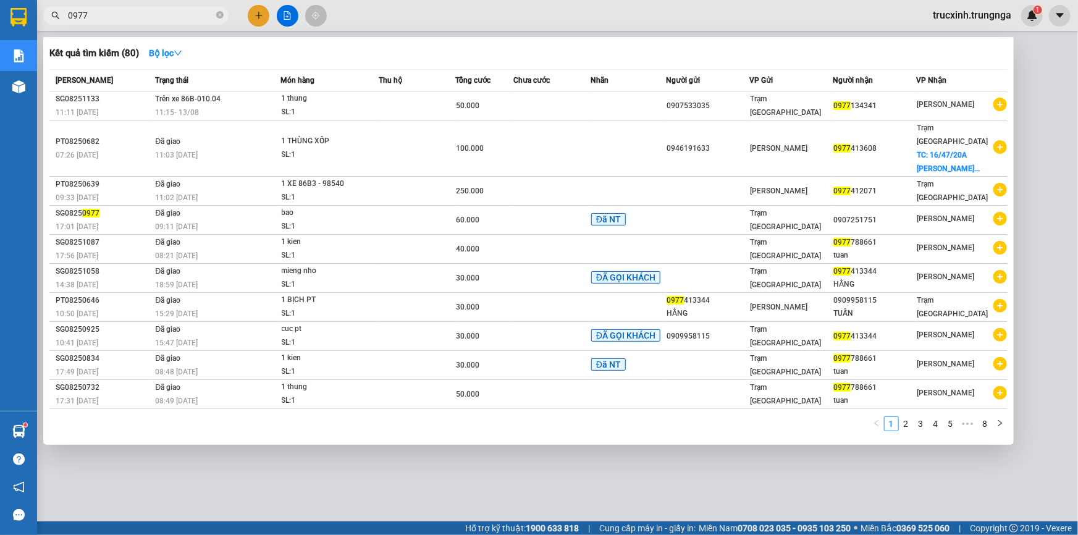
click at [99, 18] on input "0977" at bounding box center [141, 16] width 146 height 14
type input "0977"
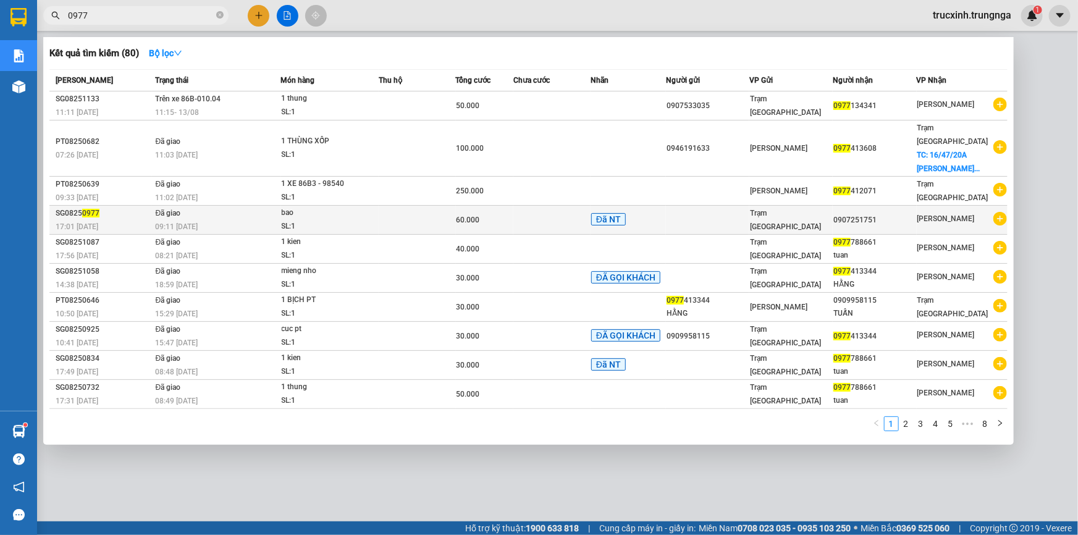
click at [297, 220] on div "SL: 1" at bounding box center [328, 227] width 93 height 14
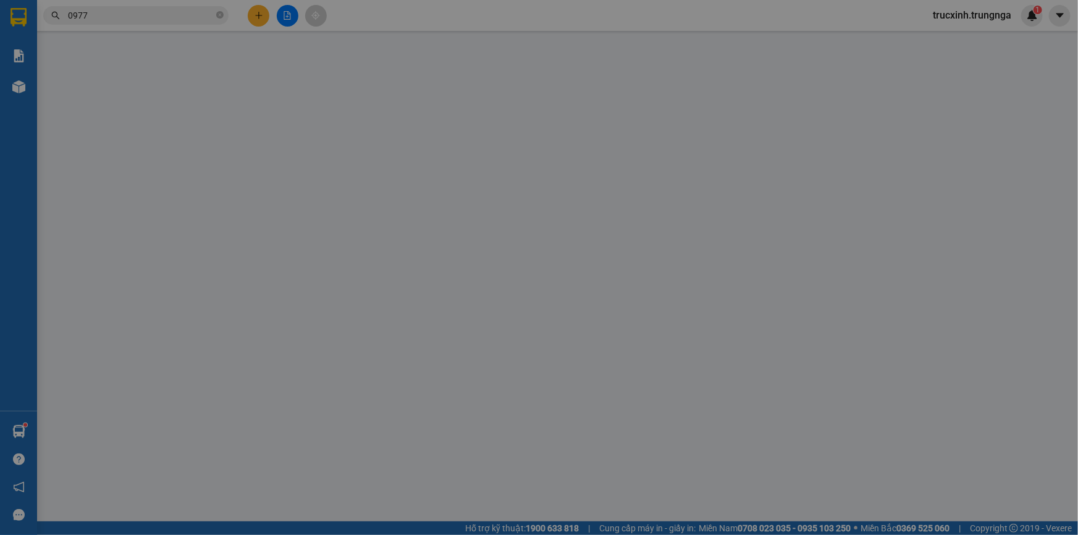
type input "0907251751"
type input "BOT 10K"
type input "60.000"
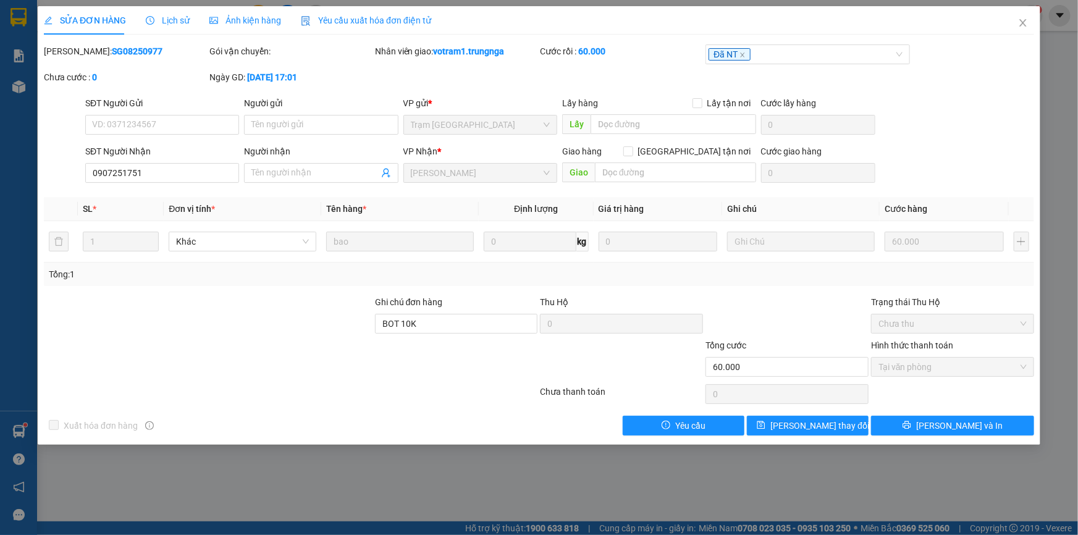
drag, startPoint x: 128, startPoint y: 51, endPoint x: 77, endPoint y: 55, distance: 51.5
click at [77, 55] on div "Mã ĐH: SG08250977" at bounding box center [125, 51] width 163 height 14
copy b "SG08250977"
click at [1023, 23] on icon "close" at bounding box center [1023, 23] width 10 height 10
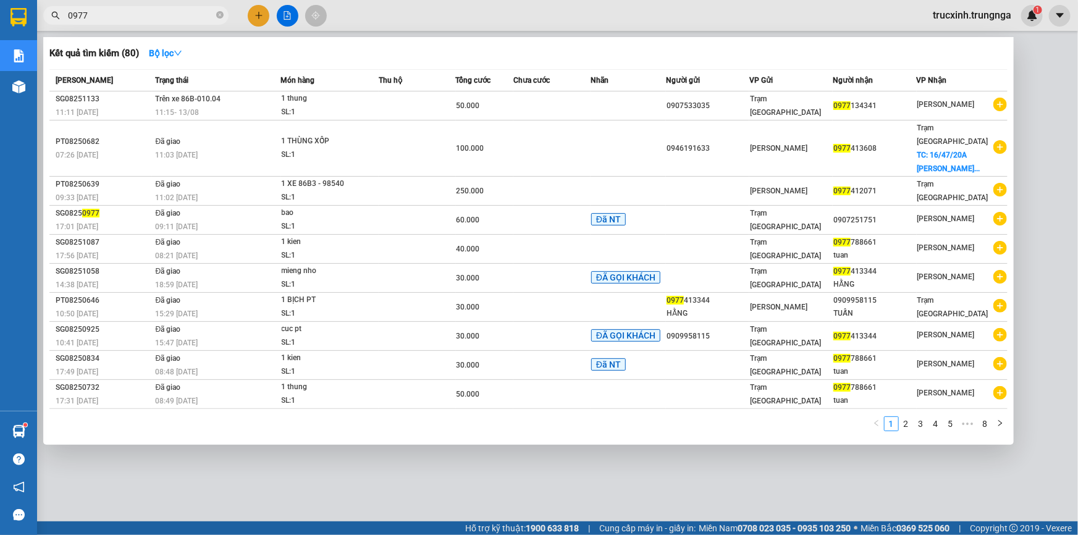
click at [124, 16] on input "0977" at bounding box center [141, 16] width 146 height 14
paste input "SG08250952"
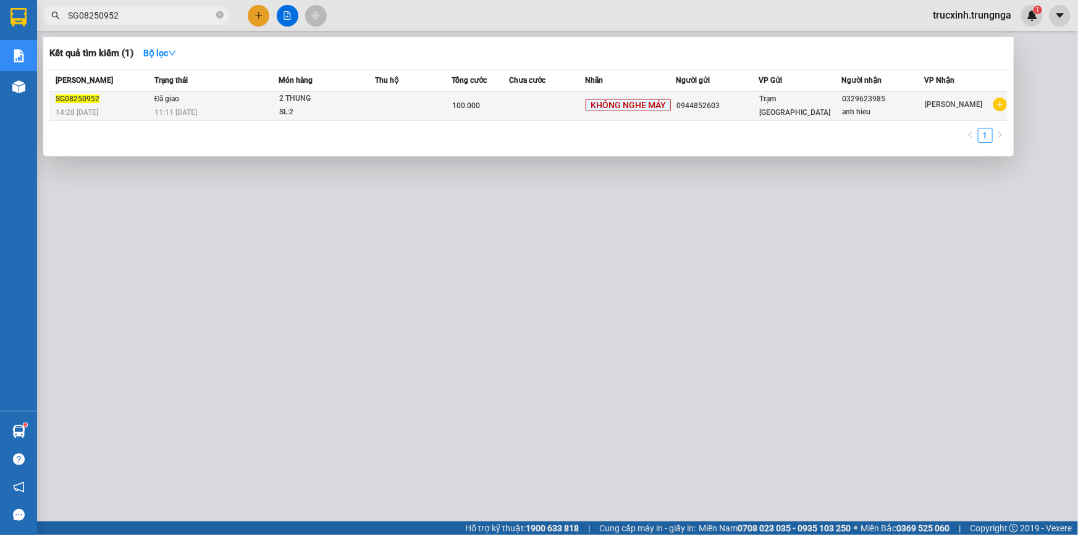
type input "SG08250952"
click at [314, 112] on div "SL: 2" at bounding box center [325, 113] width 93 height 14
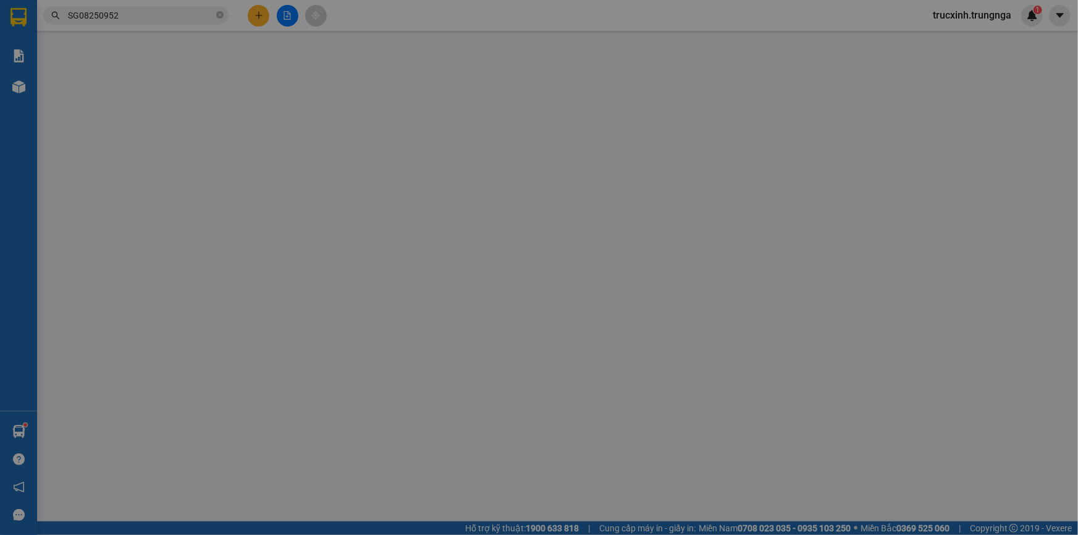
type input "0944852603"
type input "0329623985"
type input "anh hieu"
type input "0962059639 bớt 50"
type input "100.000"
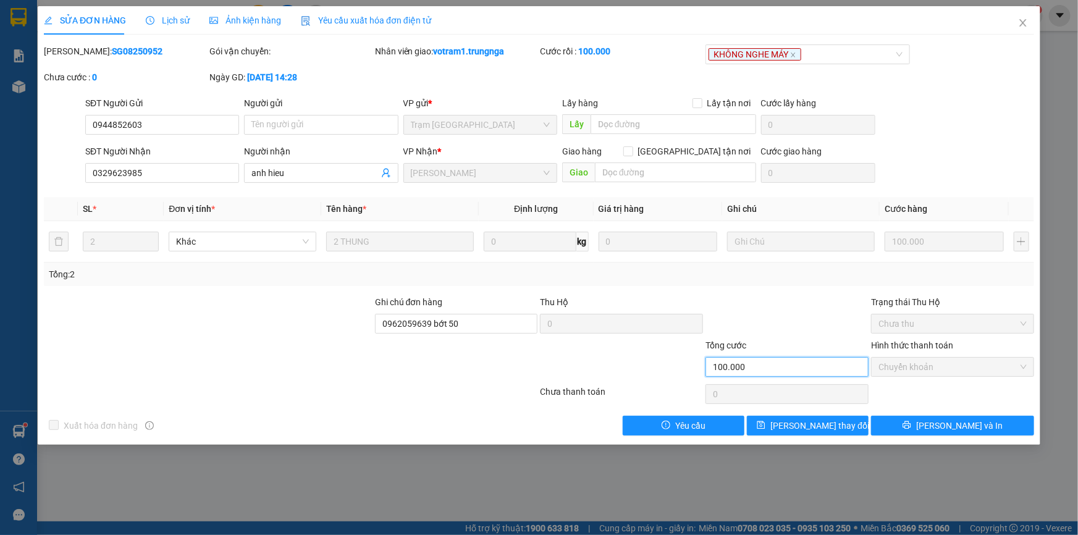
click at [745, 367] on input "100.000" at bounding box center [786, 367] width 163 height 20
click at [1017, 21] on span "Close" at bounding box center [1023, 23] width 35 height 35
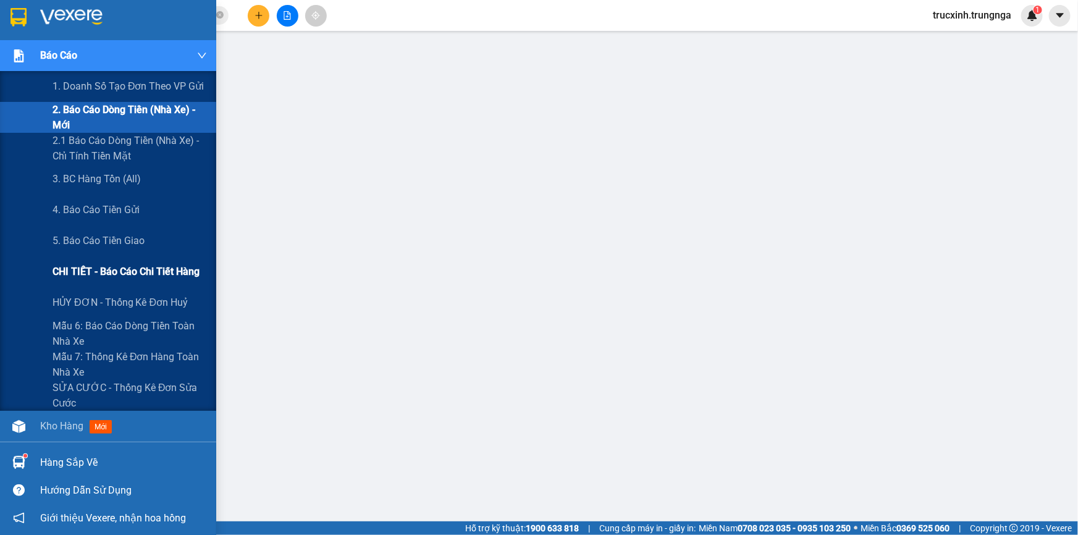
click at [84, 270] on span "CHI TIẾT - Báo cáo chi tiết hàng" at bounding box center [126, 271] width 147 height 15
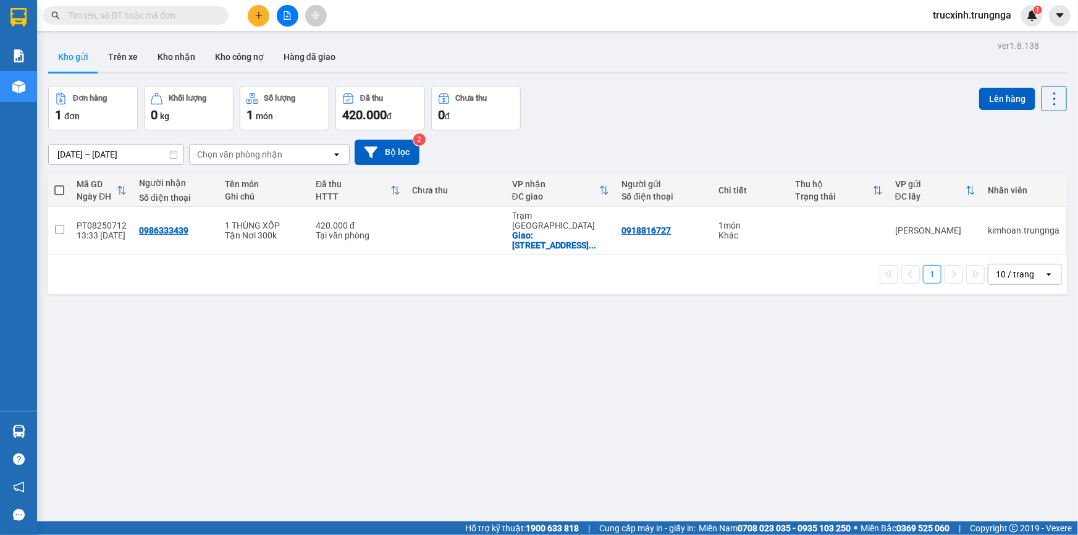
paste input "SG08250952"
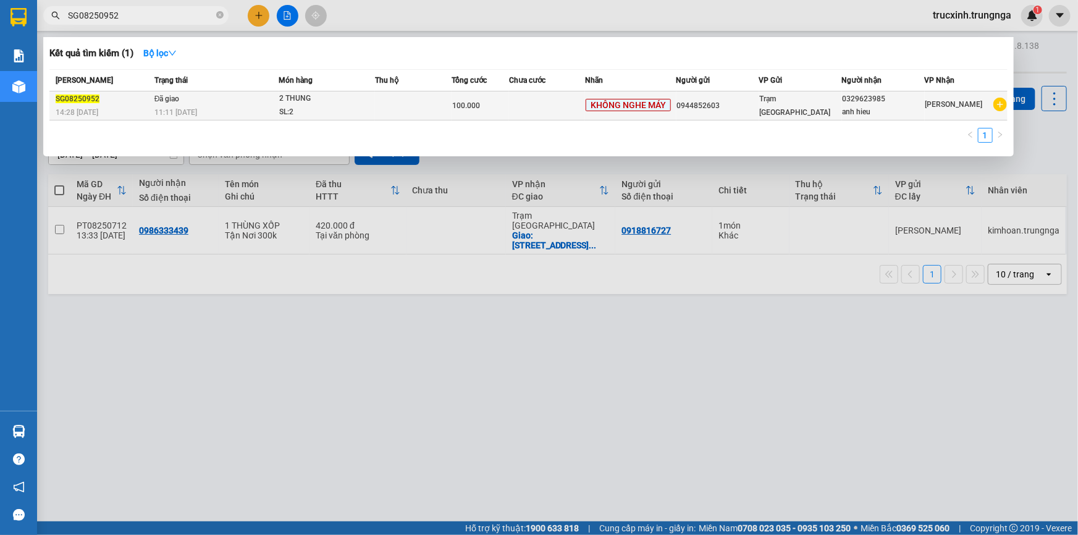
type input "SG08250952"
click at [294, 106] on div "SL: 2" at bounding box center [325, 113] width 93 height 14
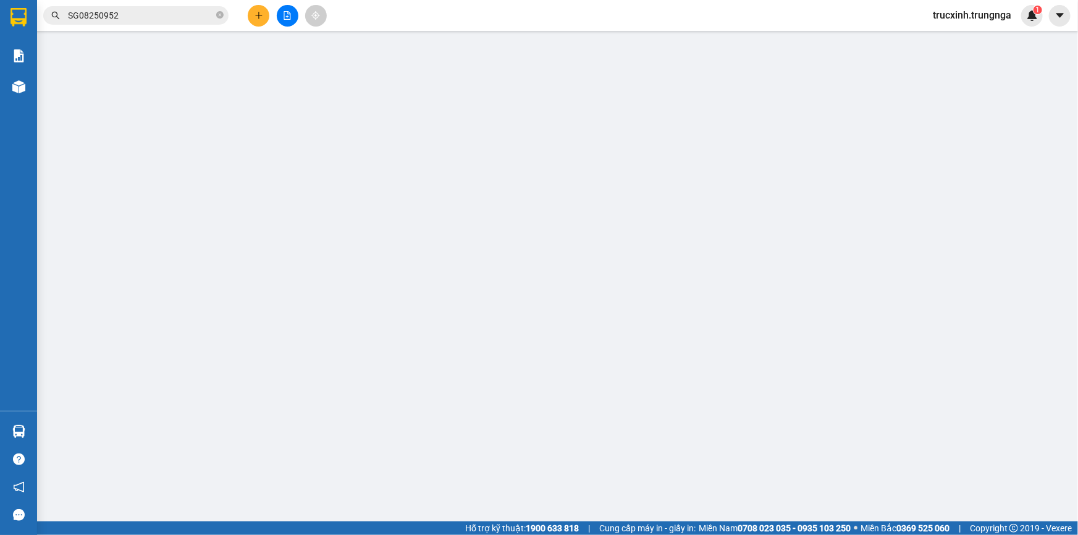
type input "0944852603"
type input "0329623985"
type input "anh hieu"
type input "0962059639 bớt 50"
type input "100.000"
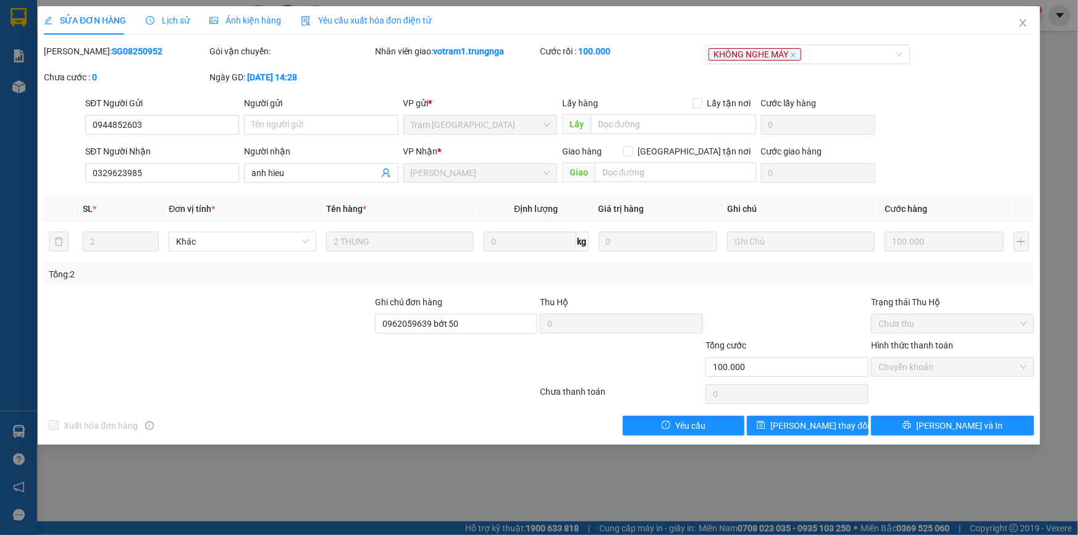
click at [165, 22] on span "Lịch sử" at bounding box center [168, 20] width 44 height 10
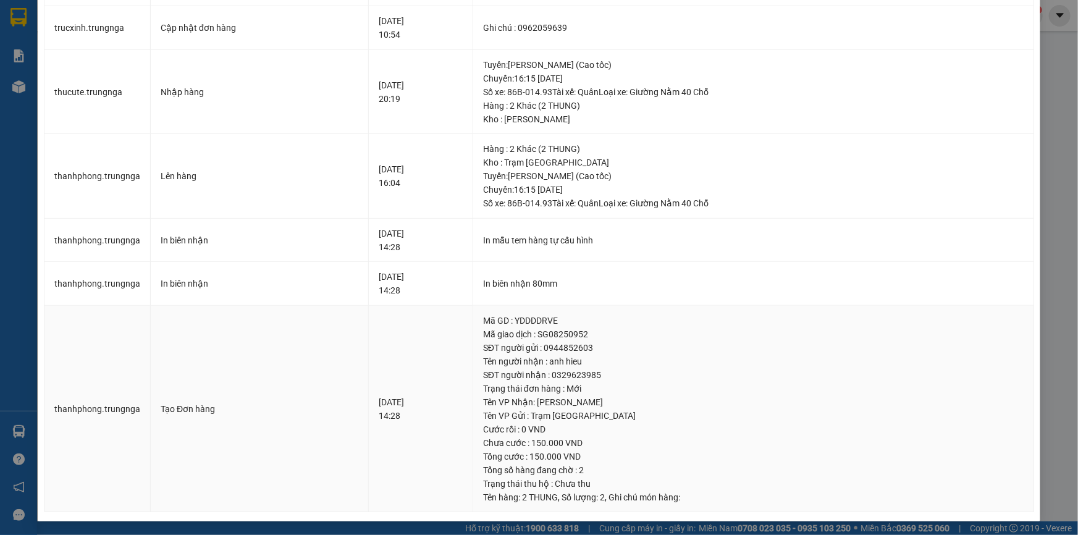
scroll to position [259, 0]
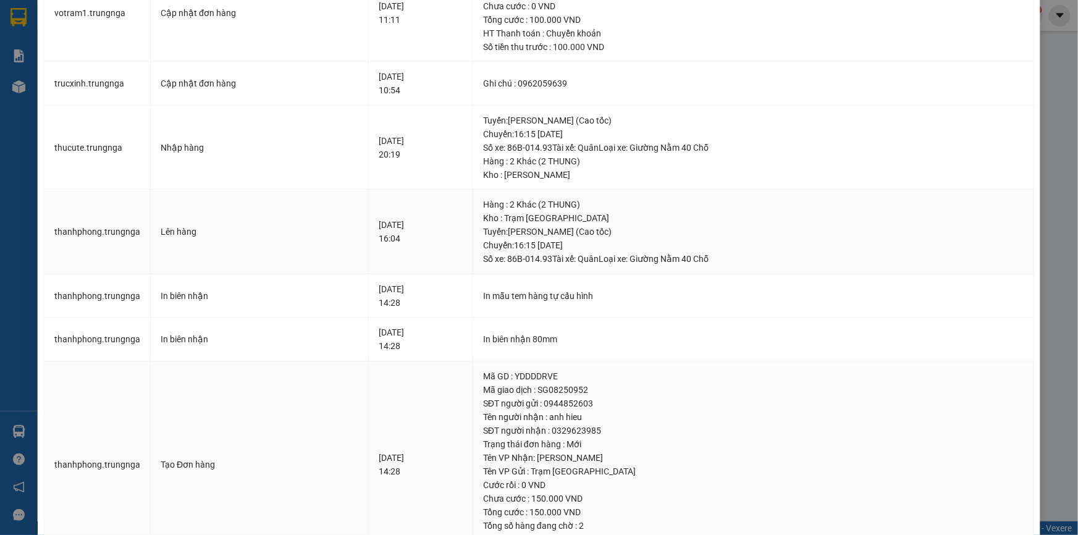
drag, startPoint x: 636, startPoint y: 429, endPoint x: 573, endPoint y: 237, distance: 202.2
click at [571, 235] on div "Tuyến : Hồ Chí Minh - Phan Thiết (Cao tốc) Chuyến: 16:15 ngày 11-08-2025 Số xe:…" at bounding box center [753, 245] width 541 height 41
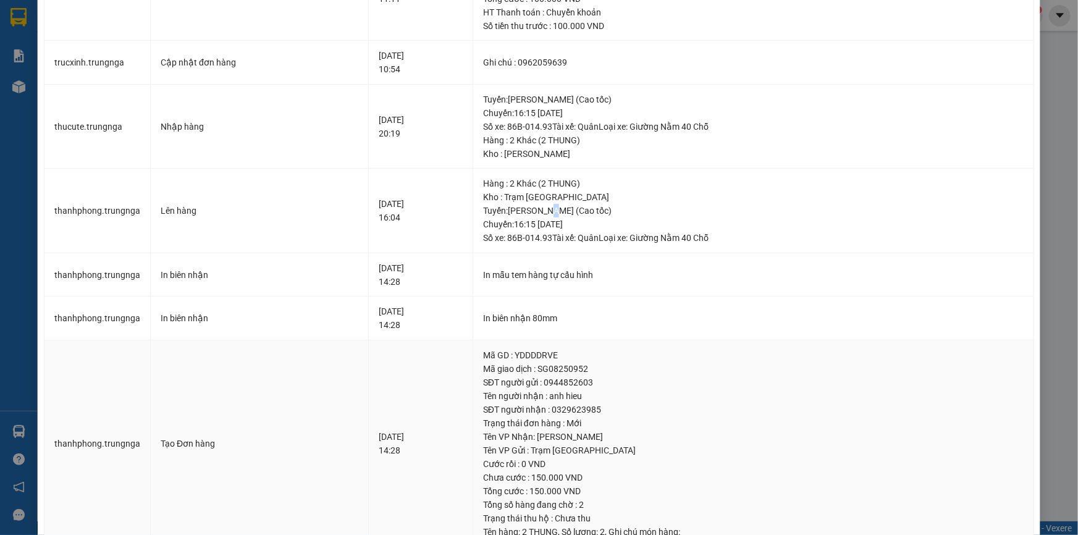
scroll to position [315, 0]
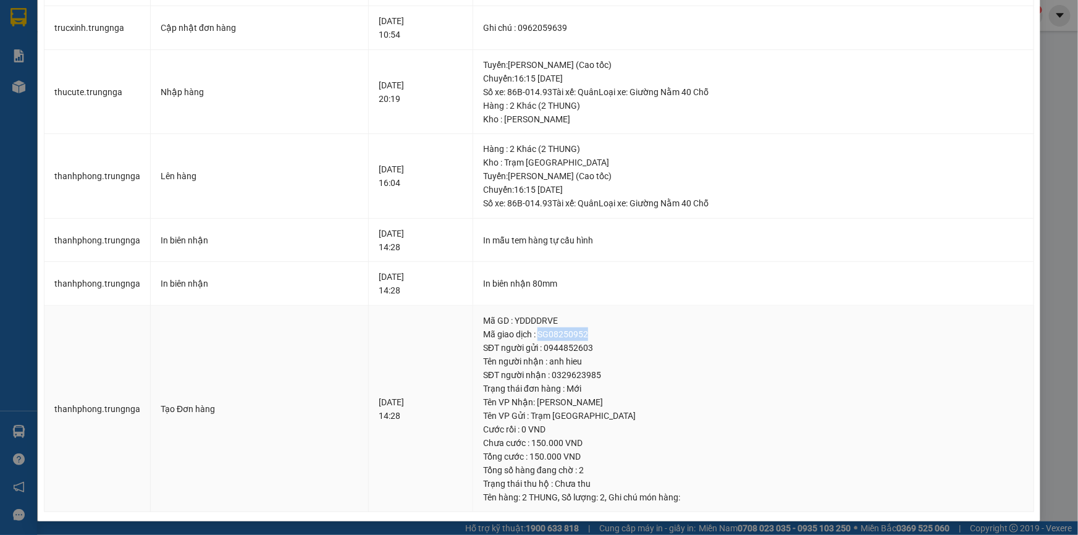
drag, startPoint x: 605, startPoint y: 334, endPoint x: 557, endPoint y: 335, distance: 48.2
click at [557, 335] on div "Mã giao dịch : SG08250952" at bounding box center [753, 334] width 541 height 14
copy div "SG08250952"
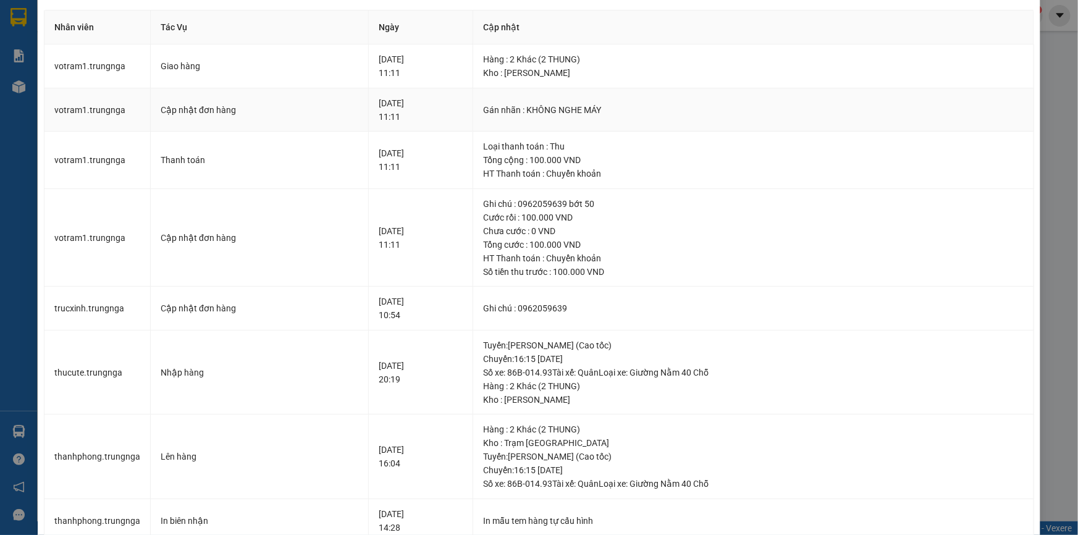
scroll to position [0, 0]
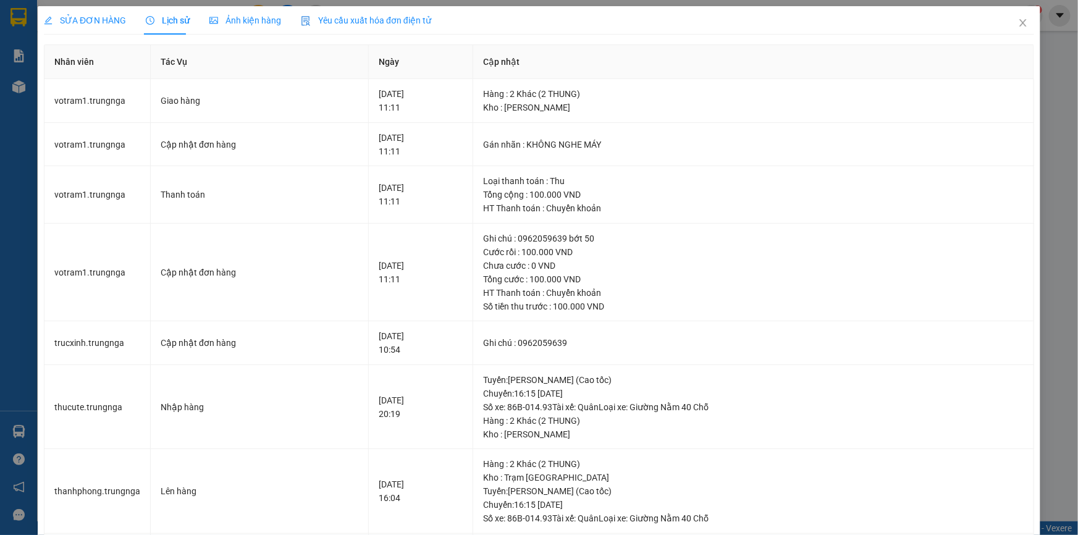
click at [1058, 145] on div "SỬA ĐƠN HÀNG Lịch sử Ảnh kiện hàng Yêu cầu xuất hóa đơn điện tử Total Paid Fee …" at bounding box center [539, 267] width 1078 height 535
click at [1018, 27] on icon "close" at bounding box center [1023, 23] width 10 height 10
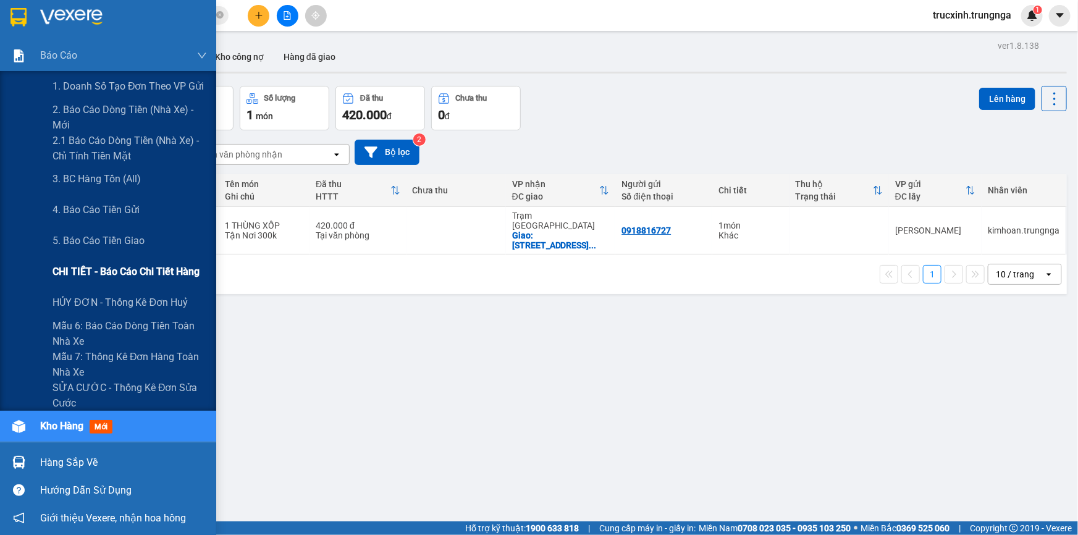
click at [91, 270] on span "CHI TIẾT - Báo cáo chi tiết hàng" at bounding box center [126, 271] width 147 height 15
